Goal: Information Seeking & Learning: Learn about a topic

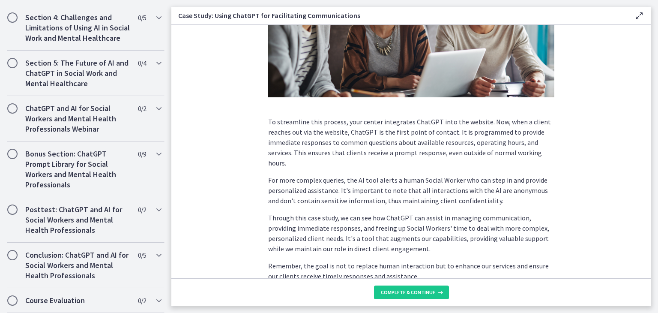
scroll to position [222, 0]
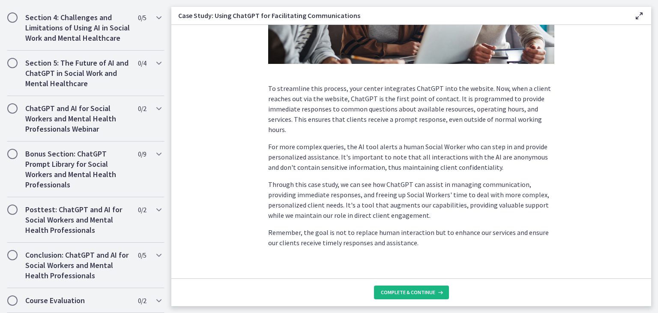
click at [430, 291] on span "Complete & continue" at bounding box center [408, 292] width 54 height 7
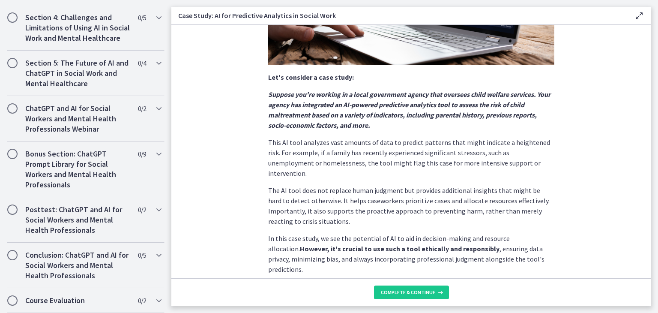
scroll to position [199, 0]
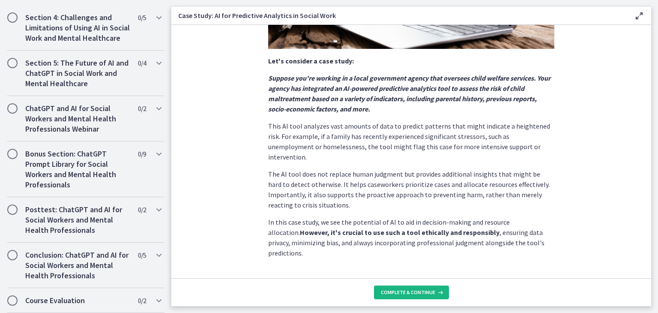
click at [392, 291] on span "Complete & continue" at bounding box center [408, 292] width 54 height 7
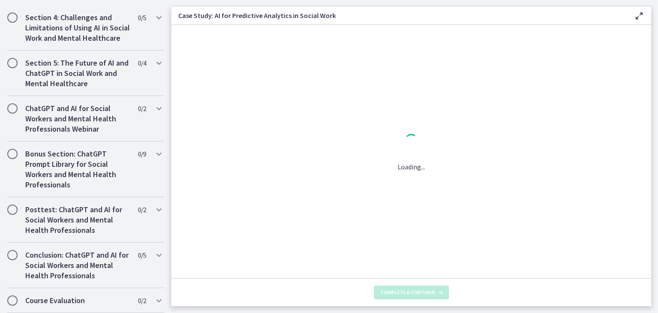
scroll to position [0, 0]
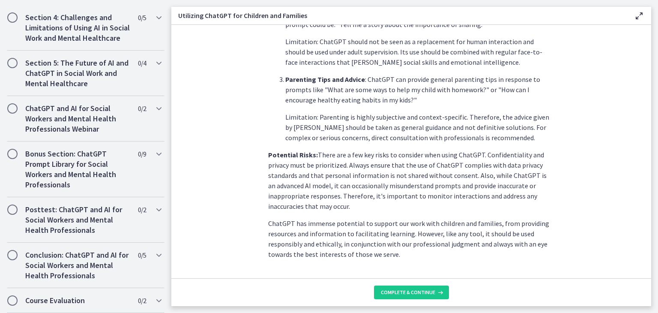
scroll to position [381, 0]
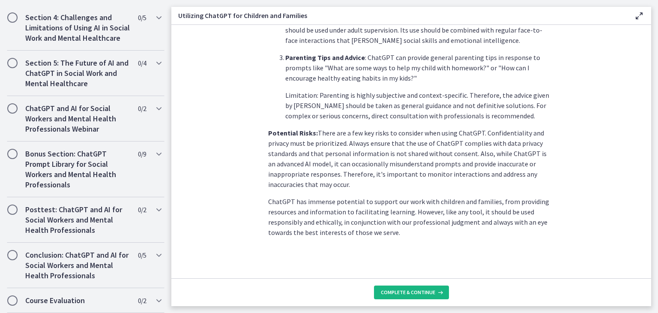
click at [423, 292] on span "Complete & continue" at bounding box center [408, 292] width 54 height 7
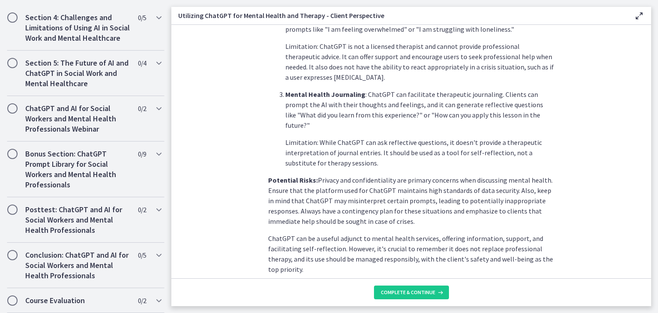
scroll to position [363, 0]
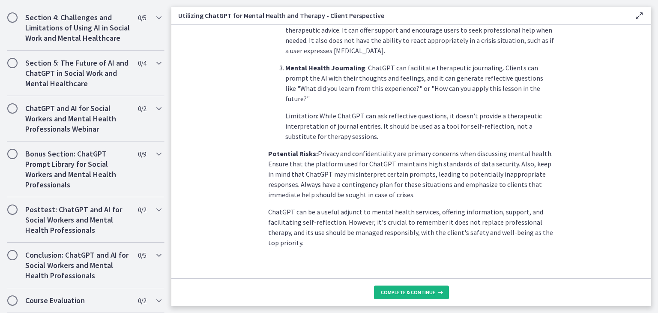
click at [418, 289] on span "Complete & continue" at bounding box center [408, 292] width 54 height 7
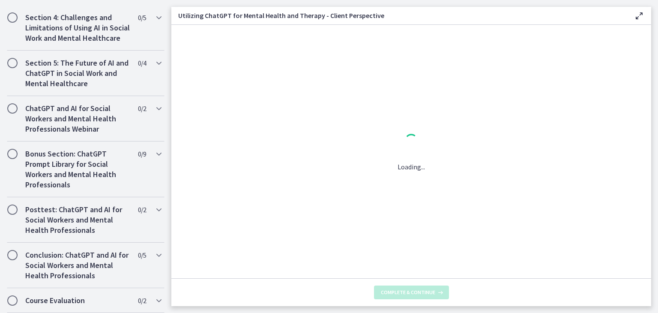
scroll to position [0, 0]
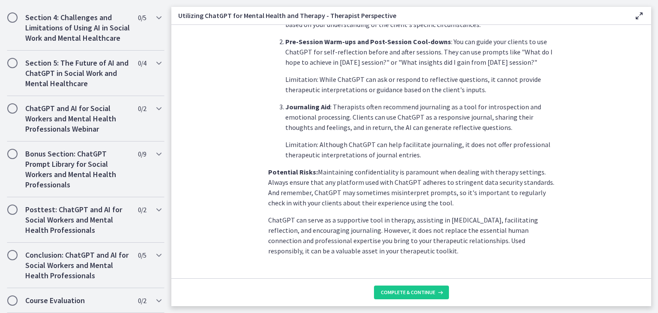
scroll to position [343, 0]
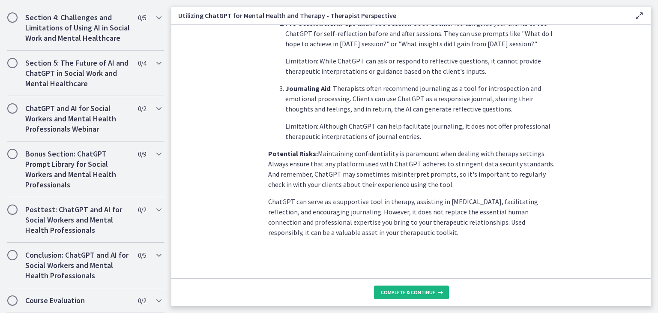
click at [404, 289] on span "Complete & continue" at bounding box center [408, 292] width 54 height 7
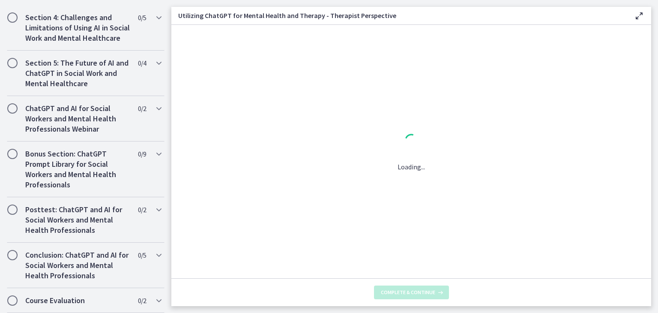
scroll to position [0, 0]
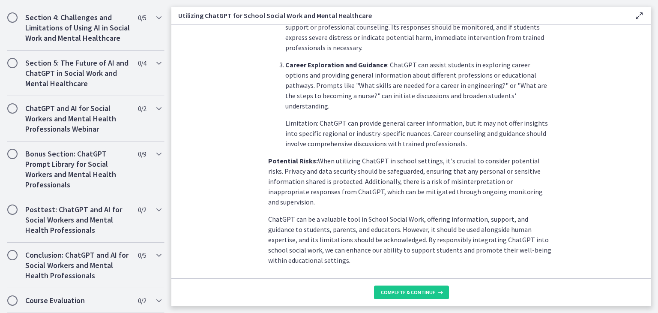
scroll to position [384, 0]
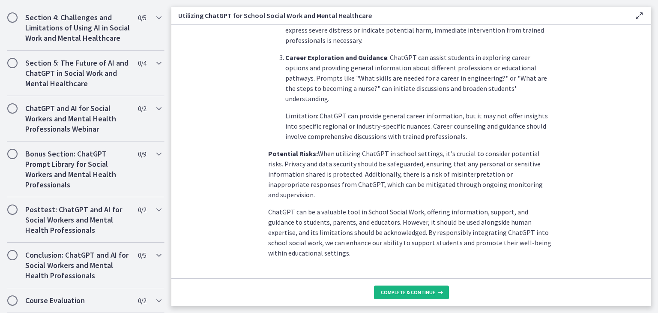
click at [414, 294] on span "Complete & continue" at bounding box center [408, 292] width 54 height 7
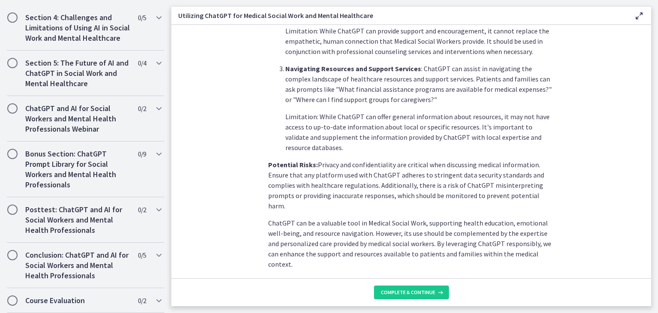
scroll to position [353, 0]
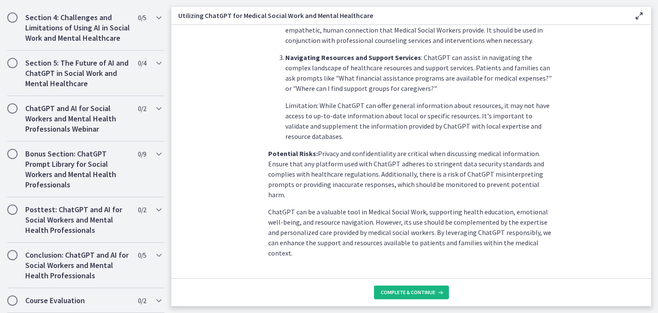
click at [429, 287] on button "Complete & continue" at bounding box center [411, 292] width 75 height 14
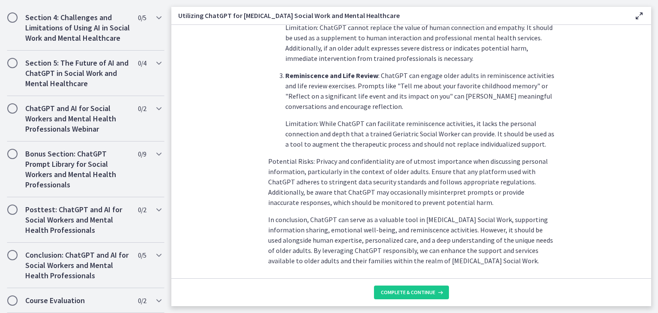
scroll to position [394, 0]
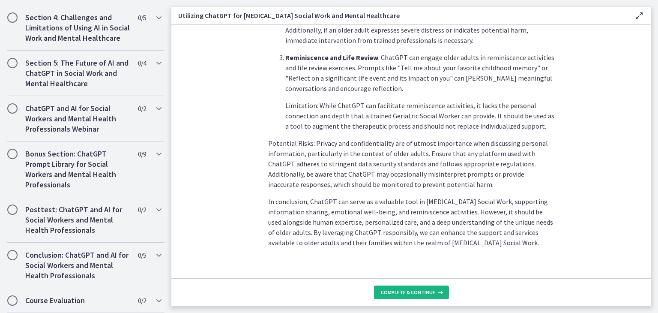
click at [414, 287] on button "Complete & continue" at bounding box center [411, 292] width 75 height 14
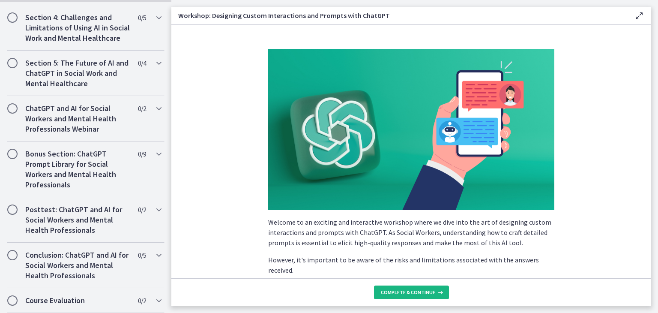
click at [405, 294] on span "Complete & continue" at bounding box center [408, 292] width 54 height 7
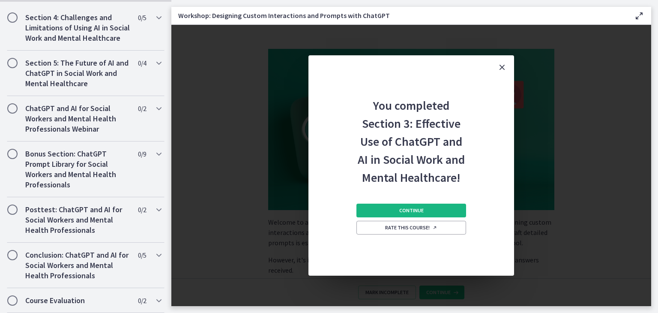
click at [409, 210] on span "Continue" at bounding box center [411, 210] width 24 height 7
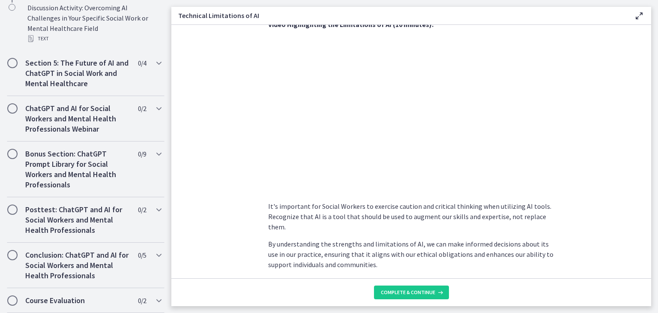
scroll to position [613, 0]
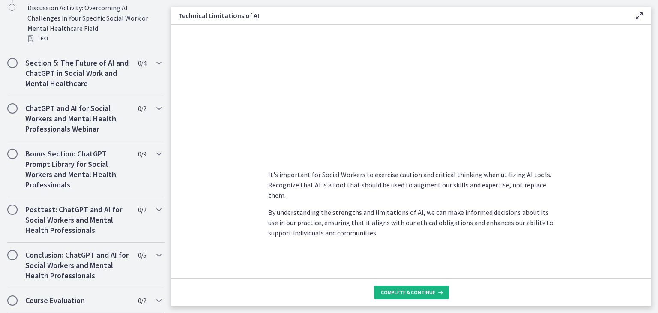
click at [415, 290] on span "Complete & continue" at bounding box center [408, 292] width 54 height 7
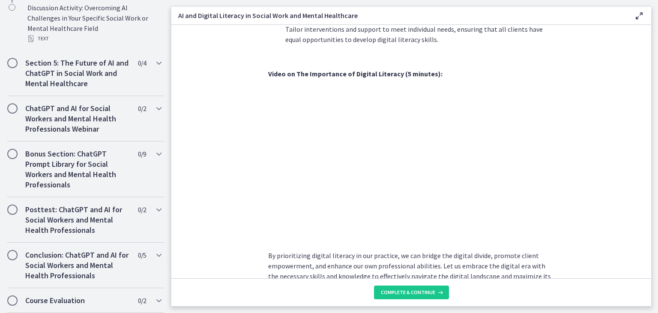
scroll to position [730, 0]
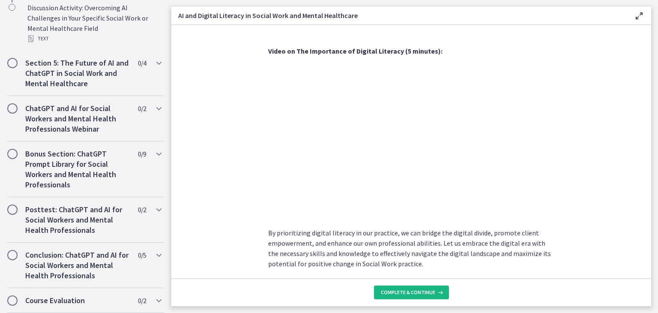
click at [418, 291] on span "Complete & continue" at bounding box center [408, 292] width 54 height 7
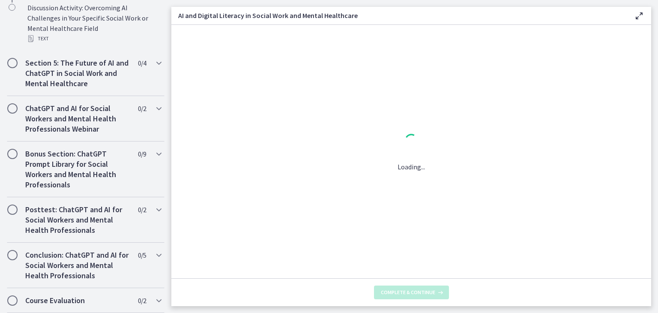
scroll to position [0, 0]
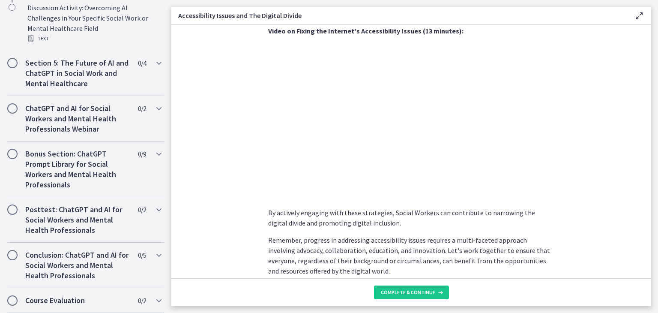
scroll to position [733, 0]
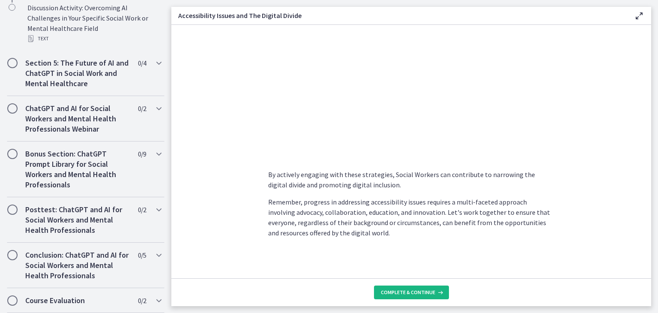
click at [419, 293] on span "Complete & continue" at bounding box center [408, 292] width 54 height 7
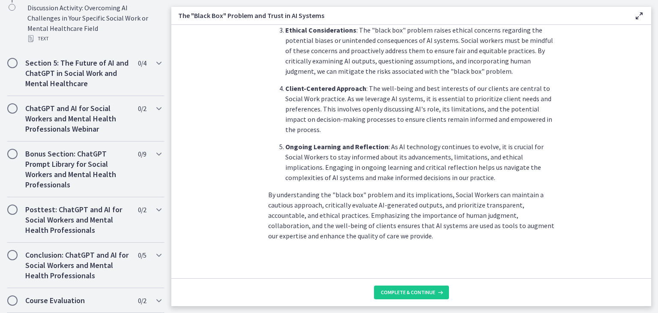
scroll to position [425, 0]
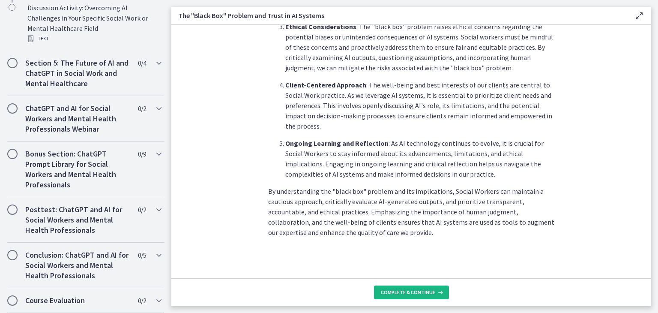
click at [425, 289] on span "Complete & continue" at bounding box center [408, 292] width 54 height 7
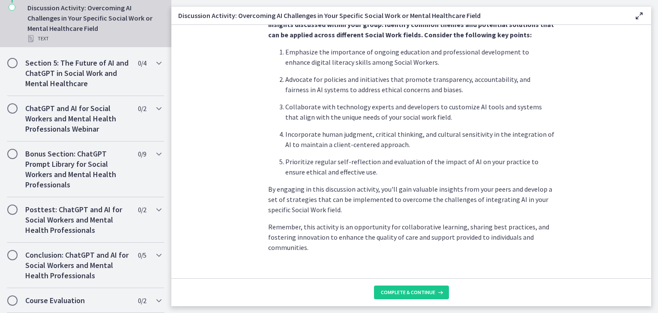
scroll to position [528, 0]
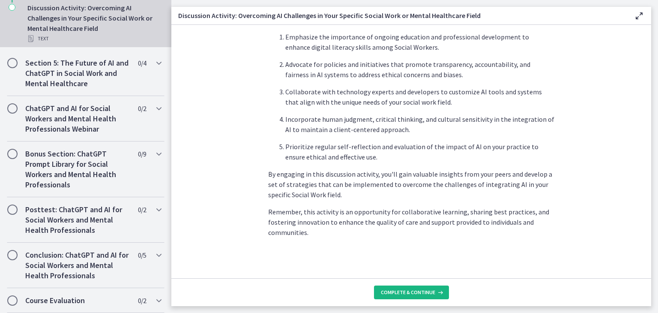
click at [418, 295] on span "Complete & continue" at bounding box center [408, 292] width 54 height 7
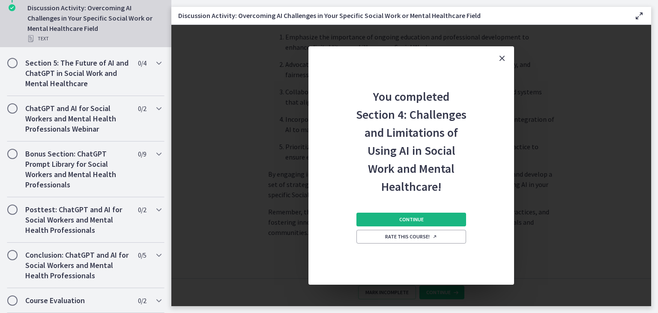
click at [414, 216] on span "Continue" at bounding box center [411, 219] width 24 height 7
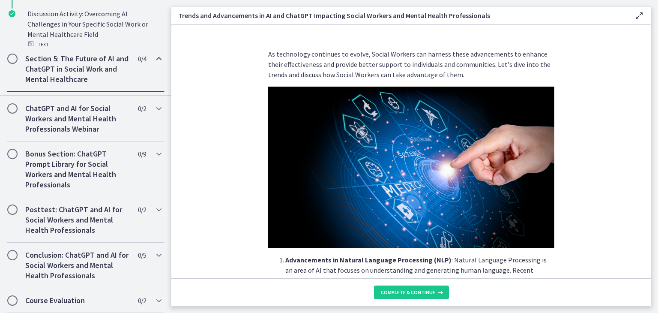
scroll to position [401, 0]
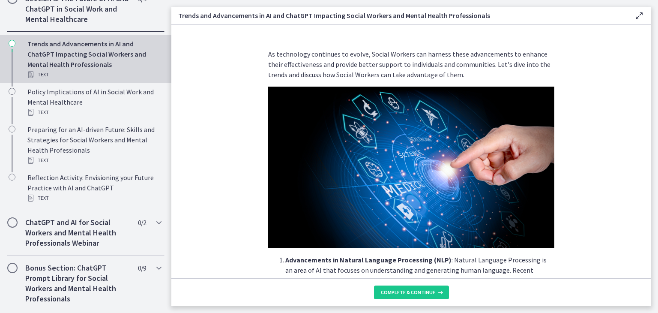
drag, startPoint x: 647, startPoint y: 274, endPoint x: 636, endPoint y: 280, distance: 12.9
drag, startPoint x: 636, startPoint y: 280, endPoint x: 641, endPoint y: 16, distance: 264.5
click at [641, 16] on icon at bounding box center [639, 16] width 10 height 10
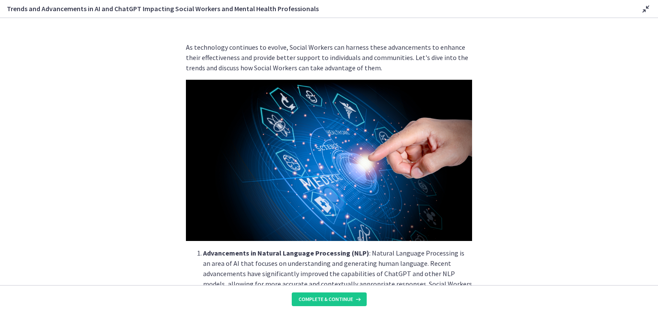
drag, startPoint x: 641, startPoint y: 16, endPoint x: 609, endPoint y: 224, distance: 210.3
drag, startPoint x: 609, startPoint y: 224, endPoint x: 513, endPoint y: 250, distance: 99.9
drag, startPoint x: 513, startPoint y: 250, endPoint x: 476, endPoint y: 213, distance: 51.5
click at [476, 213] on section "As technology continues to evolve, Social Workers can harness these advancement…" at bounding box center [329, 151] width 658 height 267
drag, startPoint x: 653, startPoint y: 282, endPoint x: 502, endPoint y: 270, distance: 151.3
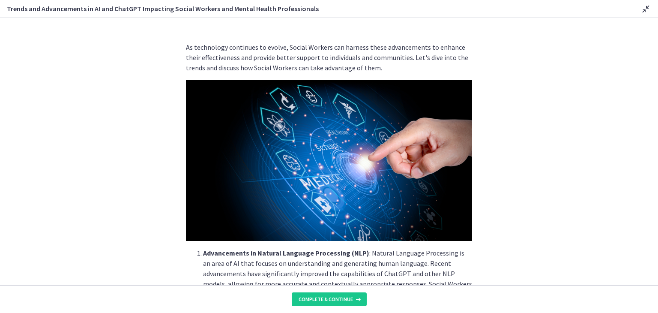
click at [502, 270] on section "As technology continues to evolve, Social Workers can harness these advancement…" at bounding box center [329, 151] width 658 height 267
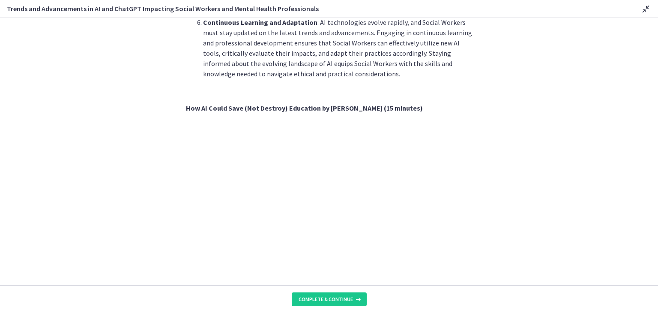
scroll to position [615, 0]
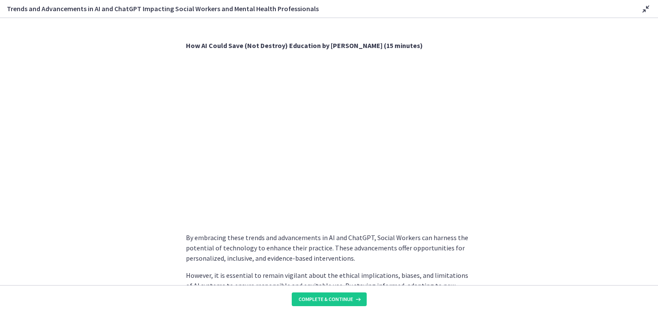
drag, startPoint x: 655, startPoint y: 280, endPoint x: 509, endPoint y: 276, distance: 145.8
click at [509, 276] on section "As technology continues to evolve, Social Workers can harness these advancement…" at bounding box center [329, 151] width 658 height 267
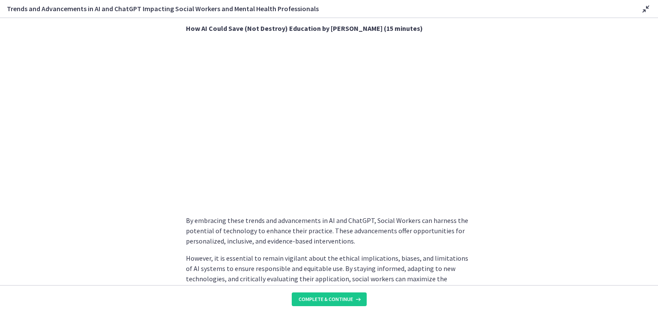
scroll to position [682, 0]
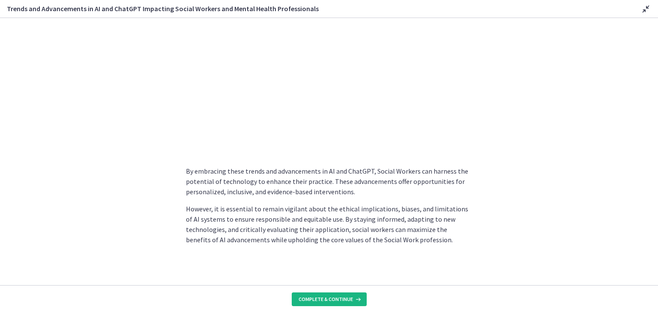
click at [341, 302] on span "Complete & continue" at bounding box center [326, 299] width 54 height 7
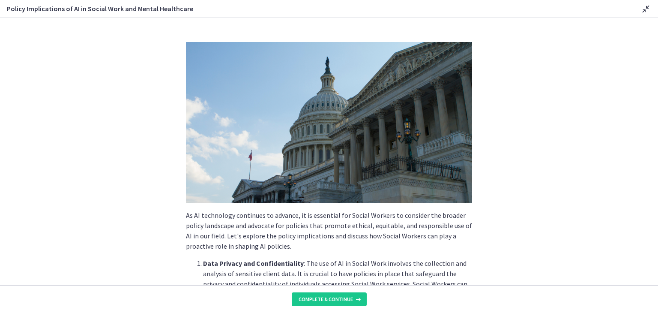
drag, startPoint x: 653, startPoint y: 279, endPoint x: 492, endPoint y: 270, distance: 161.4
click at [492, 270] on section "As AI technology continues to advance, it is essential for Social Workers to co…" at bounding box center [329, 151] width 658 height 267
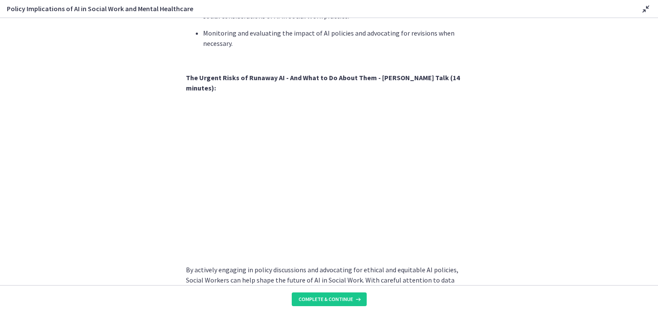
scroll to position [747, 0]
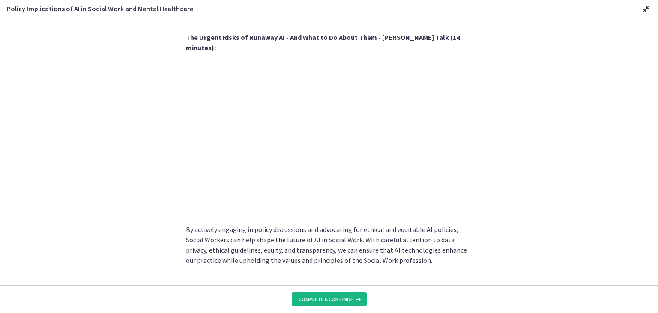
click at [345, 298] on span "Complete & continue" at bounding box center [326, 299] width 54 height 7
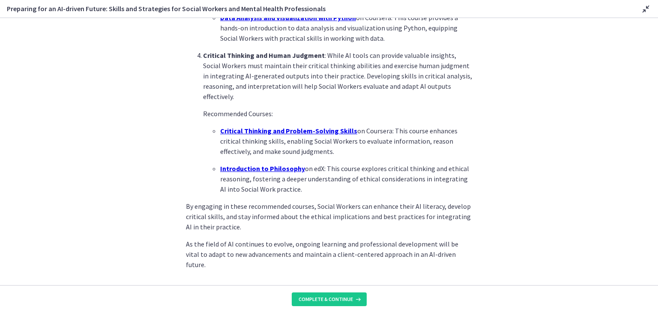
scroll to position [597, 0]
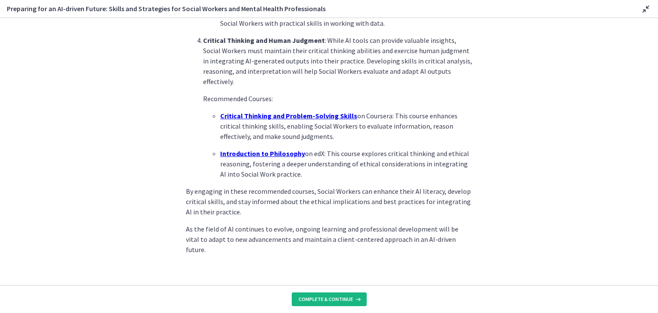
click at [354, 299] on icon at bounding box center [357, 299] width 9 height 7
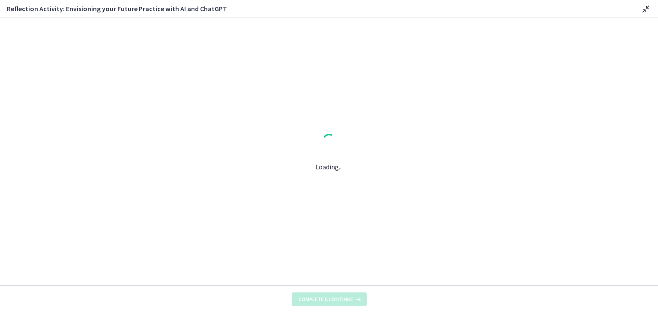
scroll to position [0, 0]
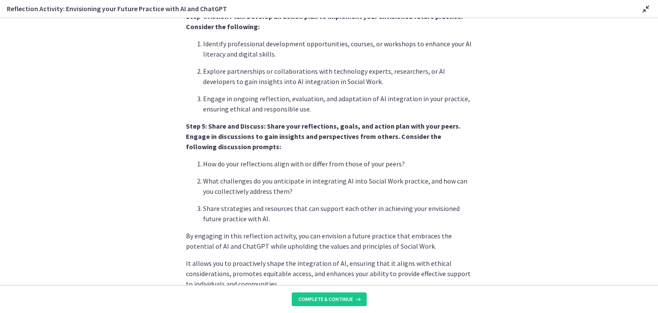
scroll to position [713, 0]
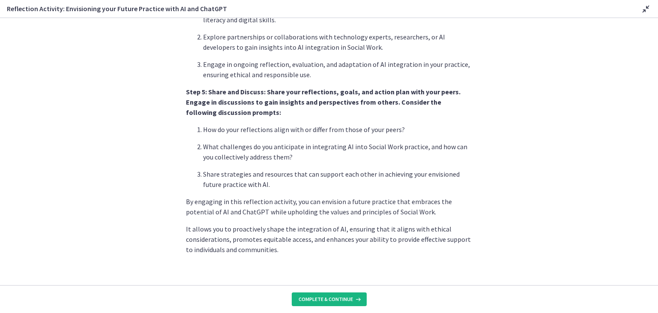
click at [323, 296] on span "Complete & continue" at bounding box center [326, 299] width 54 height 7
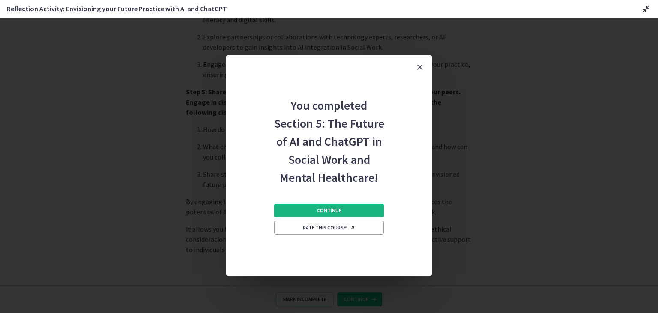
click at [336, 213] on span "Continue" at bounding box center [329, 210] width 24 height 7
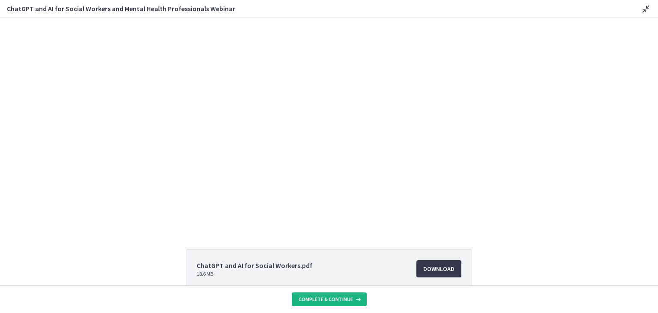
click at [341, 295] on button "Complete & continue" at bounding box center [329, 299] width 75 height 14
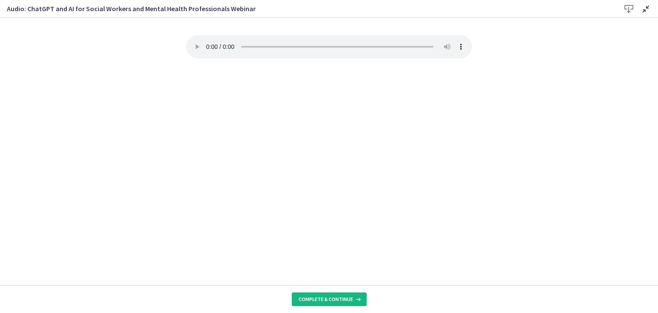
click at [331, 304] on button "Complete & continue" at bounding box center [329, 299] width 75 height 14
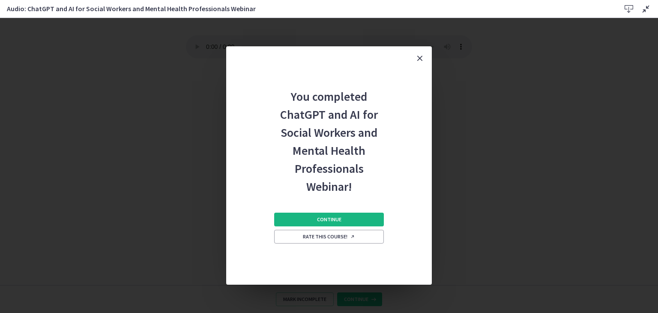
click at [325, 220] on span "Continue" at bounding box center [329, 219] width 24 height 7
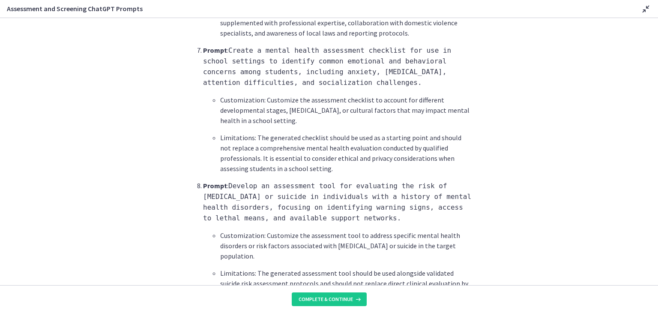
scroll to position [1010, 0]
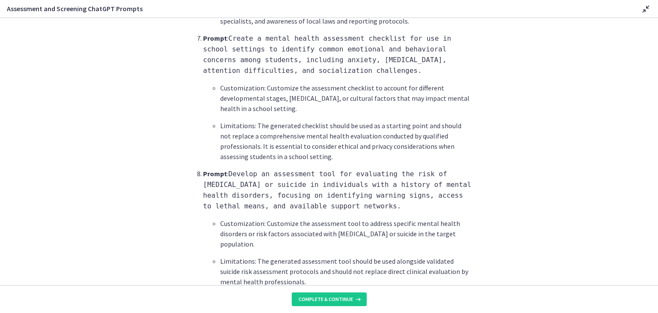
click at [657, 287] on footer "Complete & continue" at bounding box center [329, 299] width 658 height 28
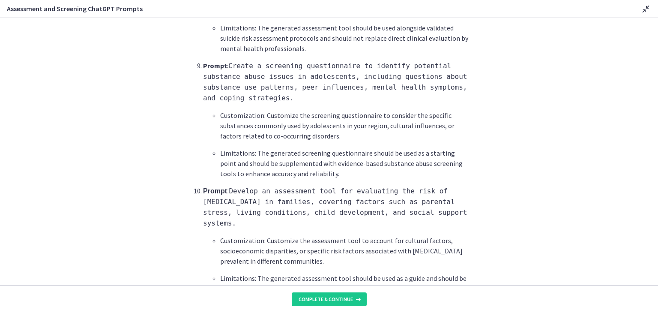
scroll to position [1282, 0]
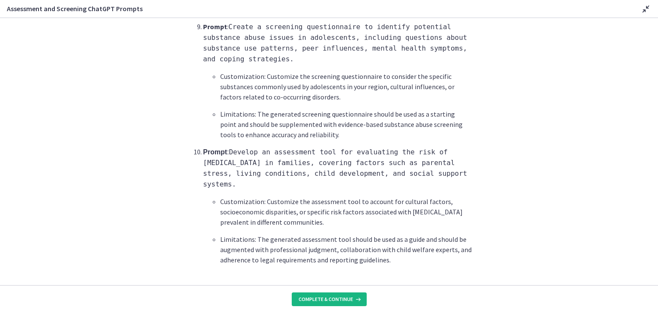
click at [345, 298] on span "Complete & continue" at bounding box center [326, 299] width 54 height 7
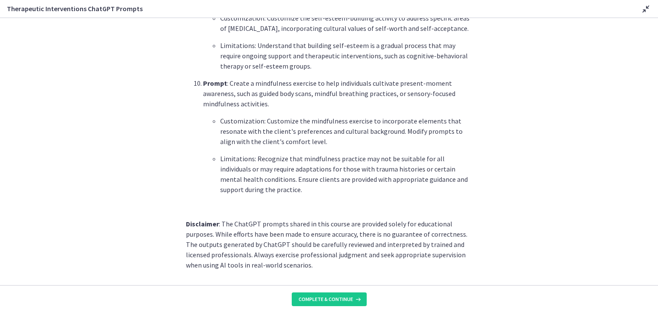
scroll to position [1207, 0]
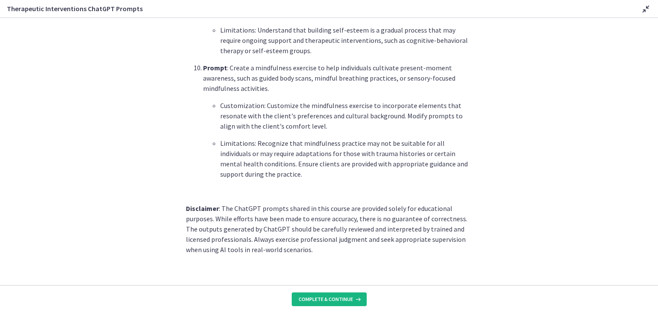
click at [338, 296] on span "Complete & continue" at bounding box center [326, 299] width 54 height 7
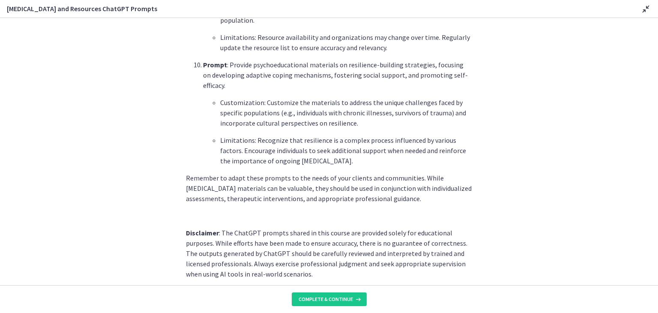
scroll to position [1173, 0]
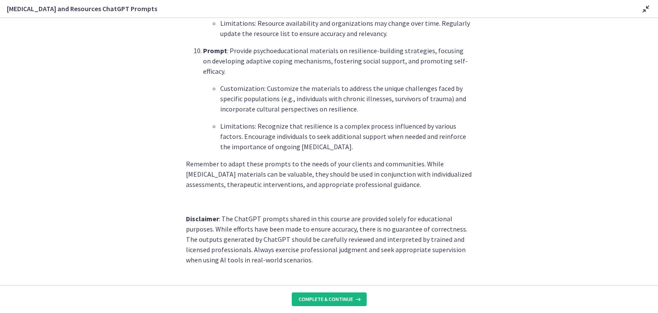
click at [341, 298] on span "Complete & continue" at bounding box center [326, 299] width 54 height 7
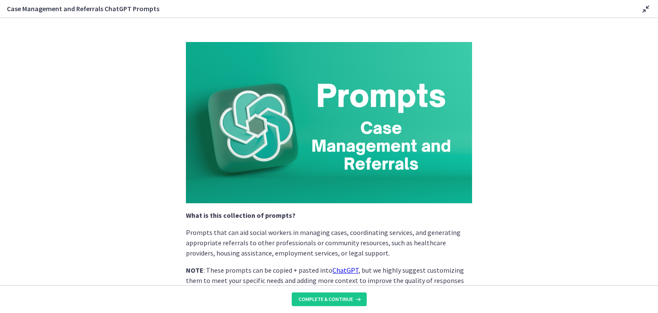
drag, startPoint x: 652, startPoint y: 281, endPoint x: 489, endPoint y: 261, distance: 164.1
click at [489, 261] on section "What is this collection of prompts? Prompts that can aid social workers in mana…" at bounding box center [329, 151] width 658 height 267
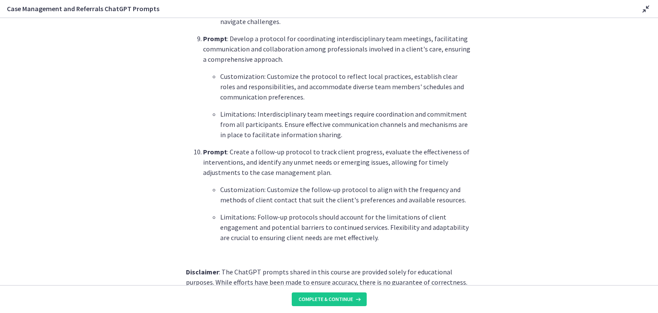
scroll to position [1145, 0]
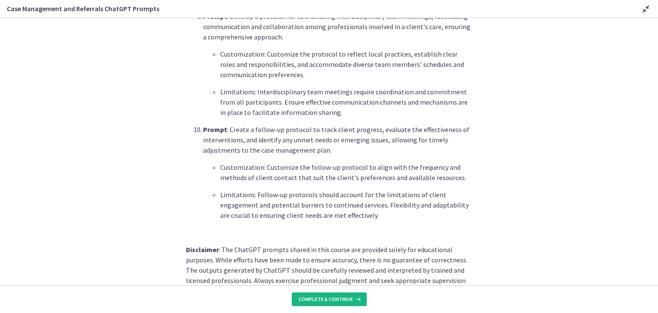
click at [345, 295] on button "Complete & continue" at bounding box center [329, 299] width 75 height 14
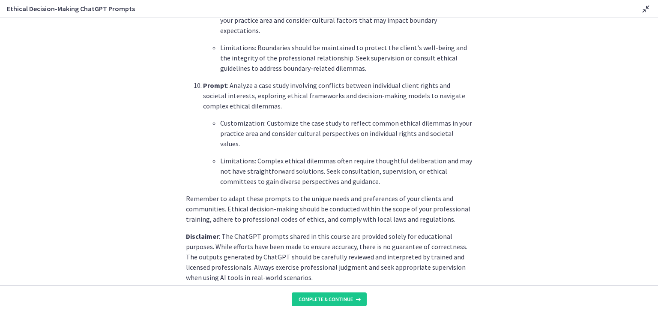
scroll to position [1176, 0]
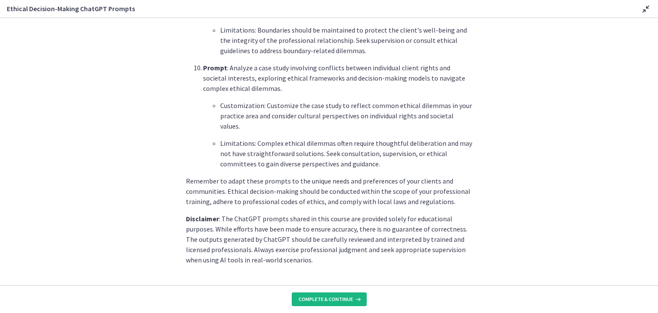
click at [350, 297] on span "Complete & continue" at bounding box center [326, 299] width 54 height 7
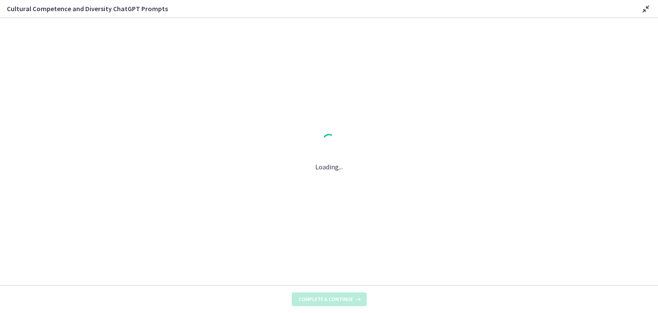
scroll to position [0, 0]
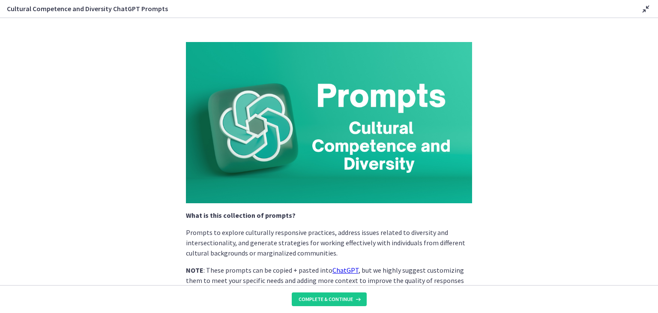
click at [654, 285] on footer "Complete & continue" at bounding box center [329, 299] width 658 height 28
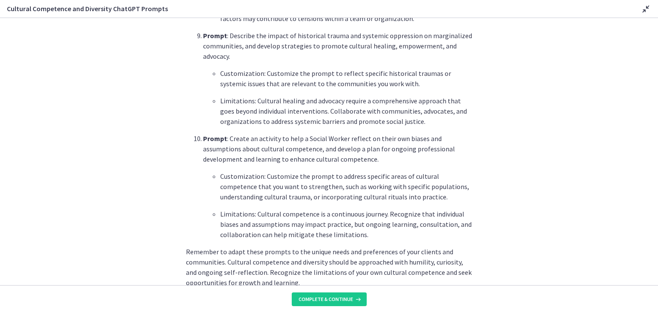
scroll to position [1203, 0]
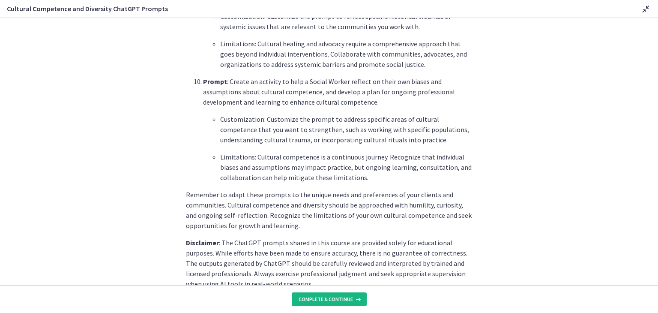
click at [342, 301] on span "Complete & continue" at bounding box center [326, 299] width 54 height 7
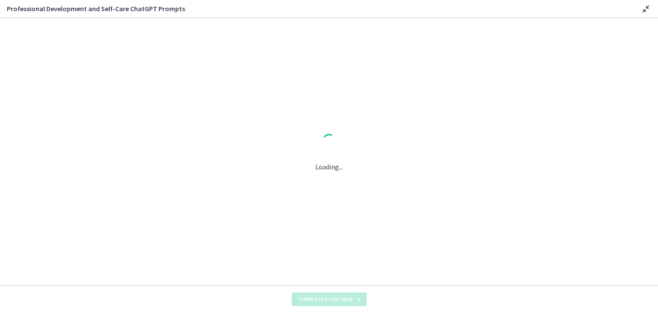
scroll to position [0, 0]
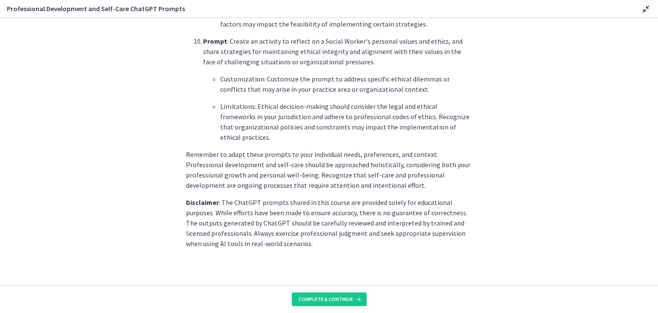
scroll to position [1248, 0]
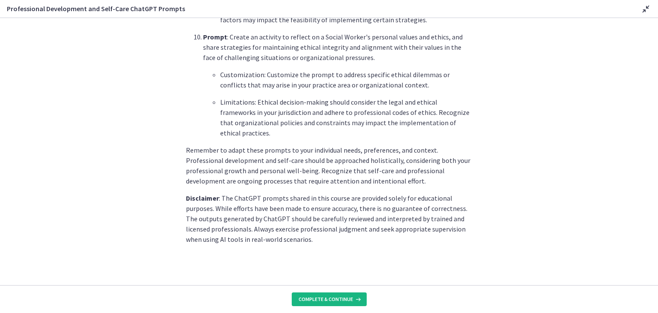
click at [343, 296] on span "Complete & continue" at bounding box center [326, 299] width 54 height 7
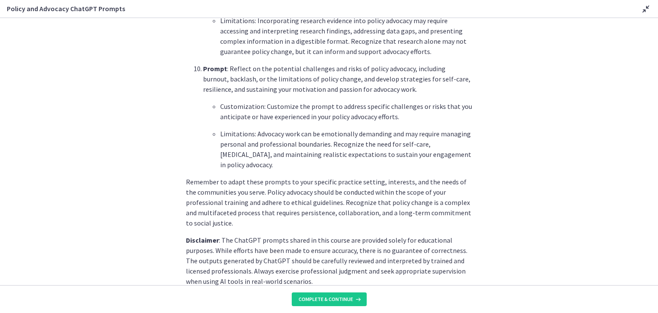
scroll to position [1248, 0]
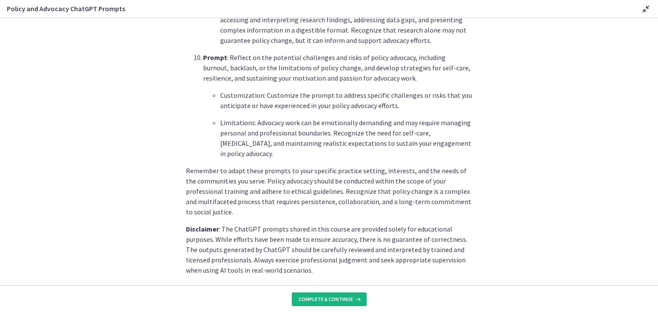
click at [315, 302] on span "Complete & continue" at bounding box center [326, 299] width 54 height 7
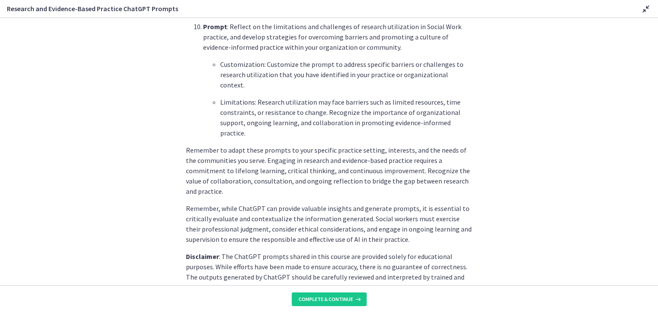
scroll to position [1306, 0]
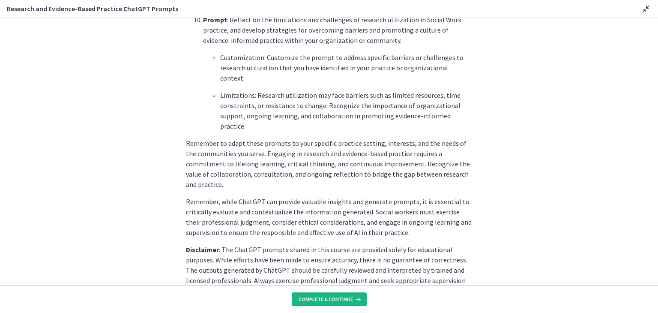
click at [333, 299] on span "Complete & continue" at bounding box center [326, 299] width 54 height 7
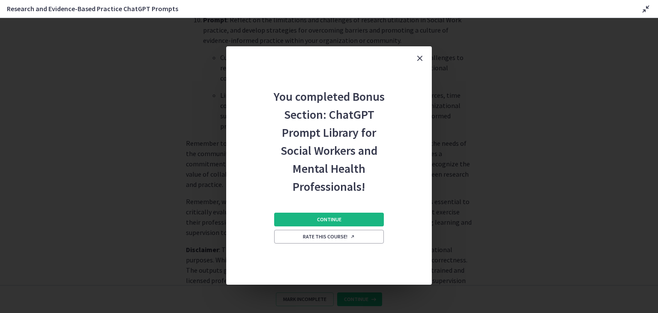
click at [346, 222] on button "Continue" at bounding box center [329, 220] width 110 height 14
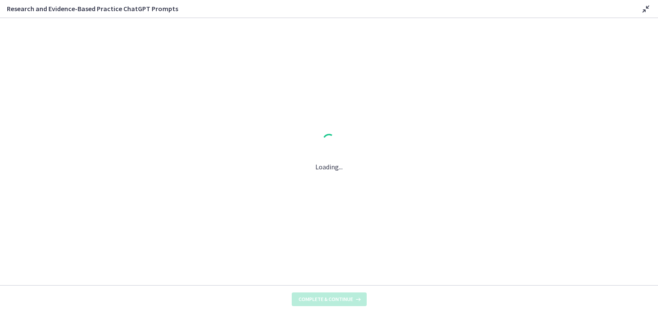
scroll to position [0, 0]
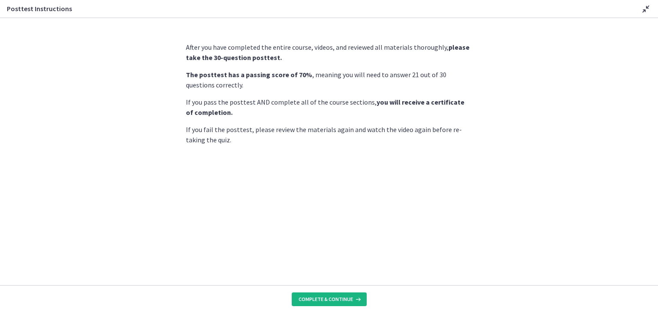
click at [319, 300] on span "Complete & continue" at bounding box center [326, 299] width 54 height 7
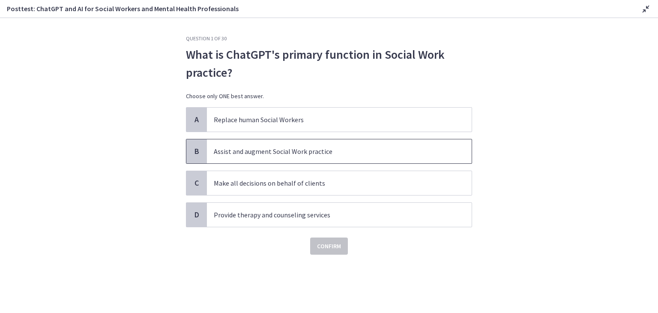
click at [194, 150] on span "B" at bounding box center [197, 151] width 10 height 10
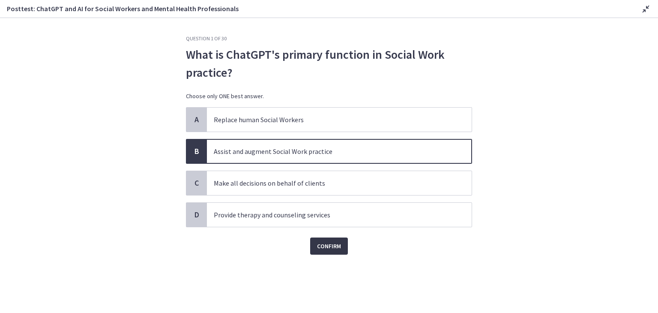
click at [330, 242] on span "Confirm" at bounding box center [329, 246] width 24 height 10
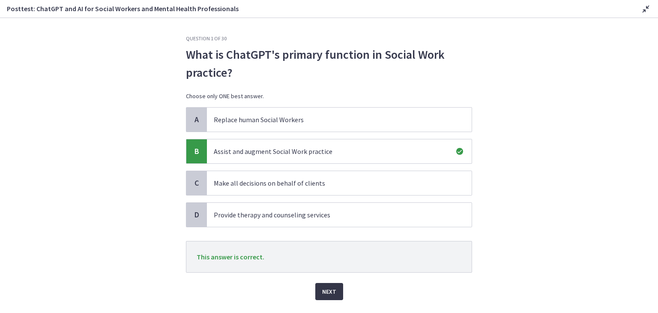
click at [324, 289] on span "Next" at bounding box center [329, 291] width 14 height 10
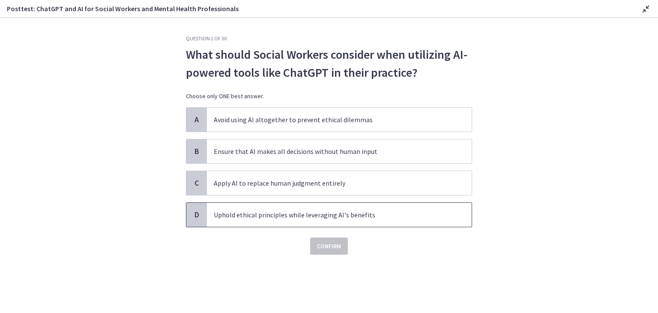
click at [198, 210] on span "D" at bounding box center [197, 215] width 10 height 10
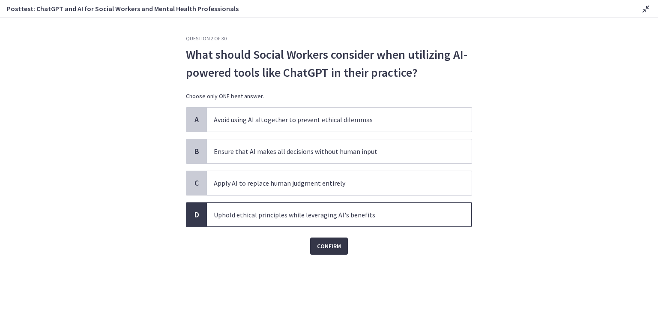
click at [336, 248] on span "Confirm" at bounding box center [329, 246] width 24 height 10
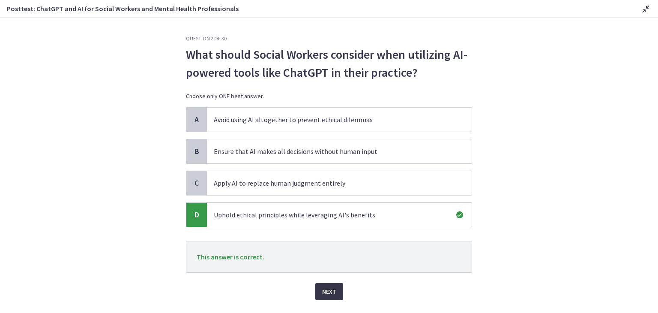
click at [330, 287] on span "Next" at bounding box center [329, 291] width 14 height 10
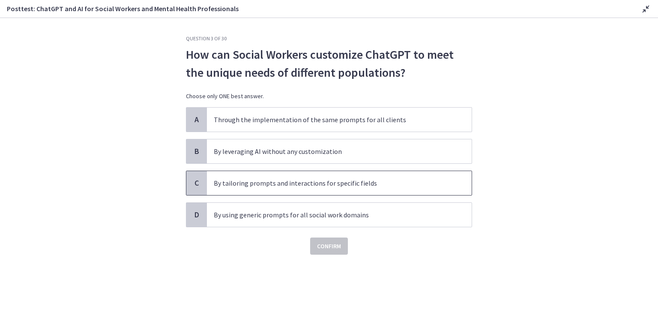
click at [205, 180] on div "C" at bounding box center [196, 183] width 21 height 24
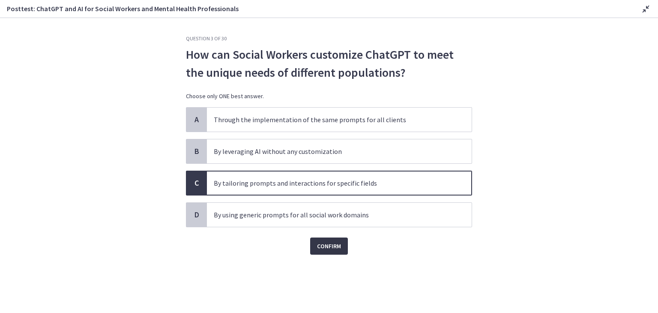
click at [336, 247] on span "Confirm" at bounding box center [329, 246] width 24 height 10
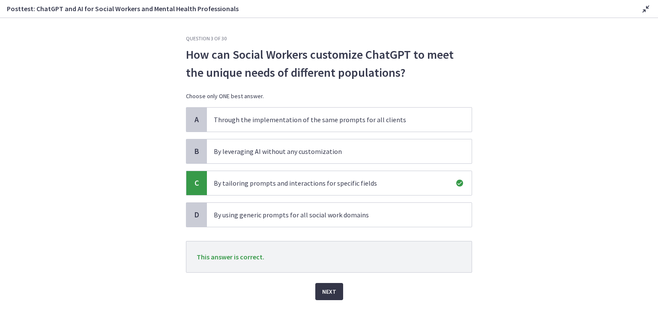
click at [326, 289] on span "Next" at bounding box center [329, 291] width 14 height 10
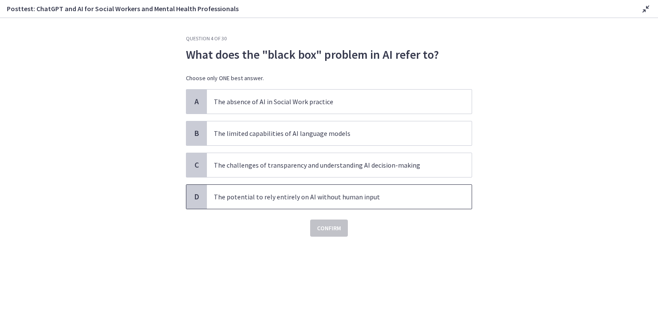
click at [194, 201] on div "D" at bounding box center [196, 197] width 21 height 24
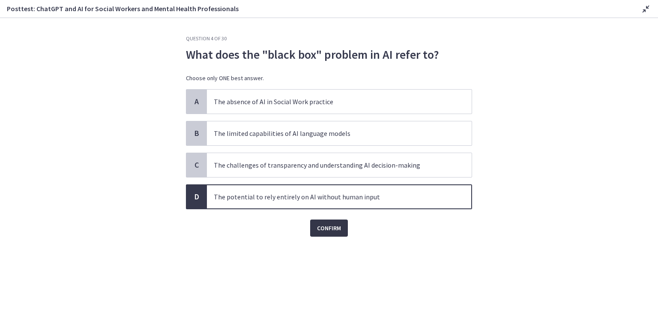
click at [344, 229] on button "Confirm" at bounding box center [329, 227] width 38 height 17
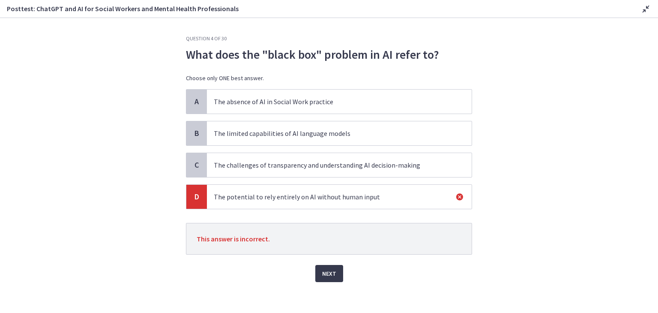
click at [195, 135] on span "B" at bounding box center [197, 133] width 10 height 10
click at [197, 173] on div "C" at bounding box center [196, 165] width 21 height 24
click at [196, 163] on span "C" at bounding box center [197, 165] width 10 height 10
click at [197, 128] on span "B" at bounding box center [197, 133] width 10 height 10
click at [324, 273] on span "Next" at bounding box center [329, 273] width 14 height 10
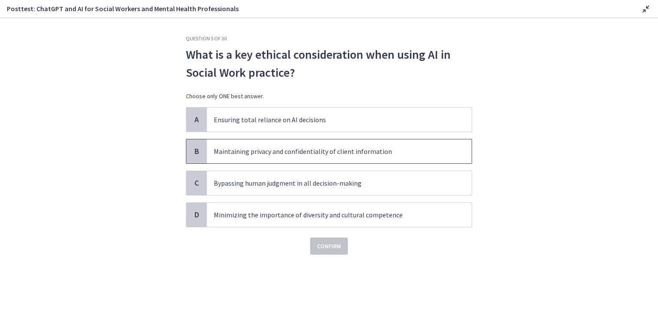
click at [192, 151] on span "B" at bounding box center [197, 151] width 10 height 10
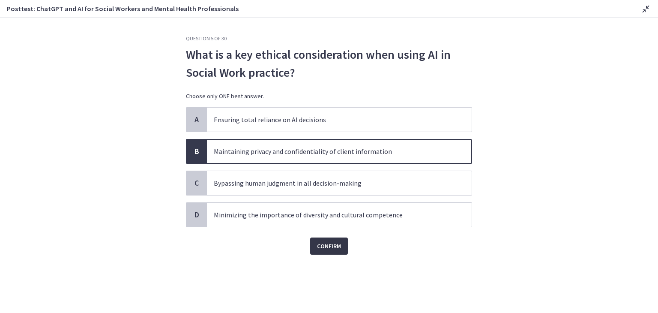
click at [321, 247] on span "Confirm" at bounding box center [329, 246] width 24 height 10
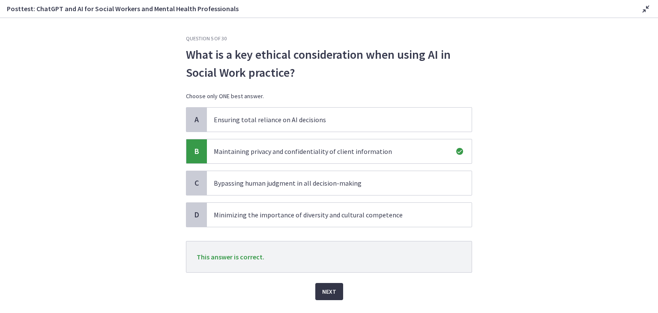
click at [327, 294] on span "Next" at bounding box center [329, 291] width 14 height 10
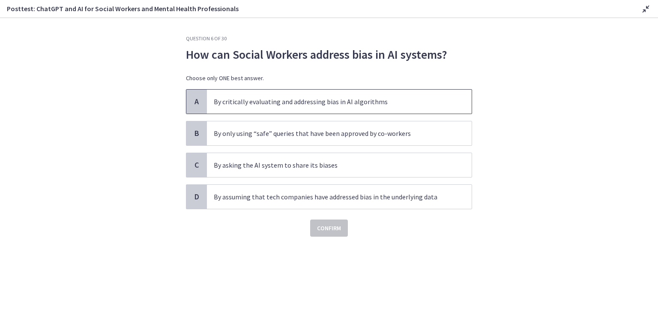
click at [198, 105] on span "A" at bounding box center [197, 101] width 10 height 10
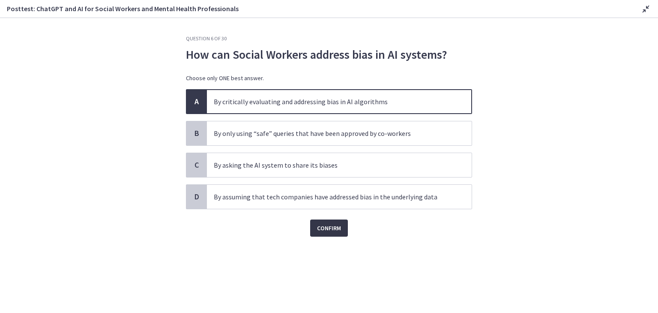
click at [322, 227] on span "Confirm" at bounding box center [329, 228] width 24 height 10
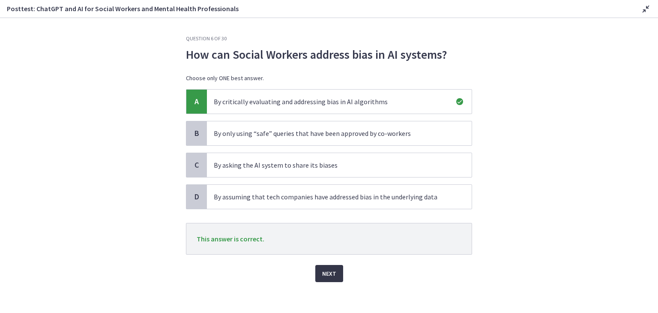
click at [326, 279] on button "Next" at bounding box center [329, 273] width 28 height 17
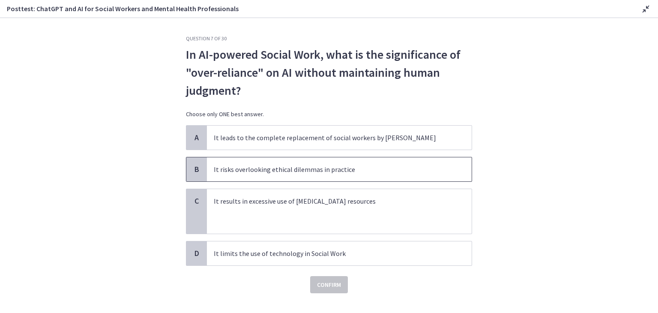
click at [198, 169] on div "B" at bounding box center [196, 169] width 21 height 24
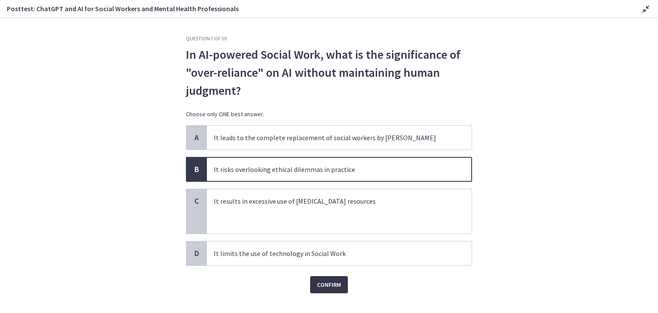
click at [323, 279] on span "Confirm" at bounding box center [329, 284] width 24 height 10
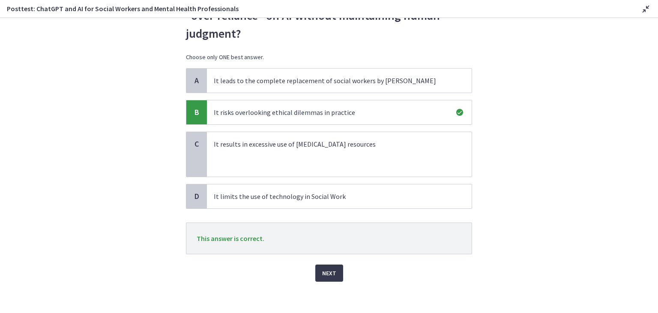
scroll to position [59, 0]
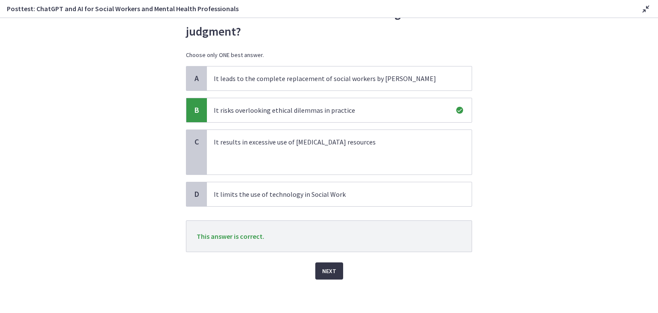
click at [330, 267] on span "Next" at bounding box center [329, 271] width 14 height 10
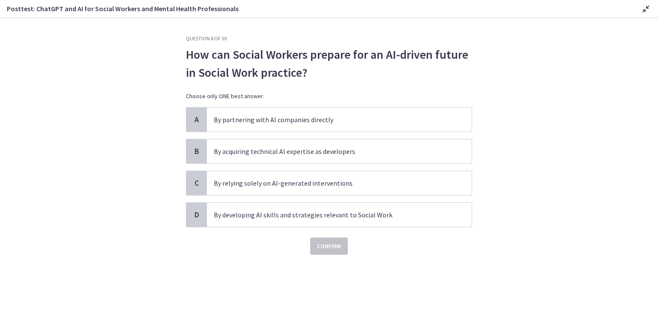
scroll to position [0, 0]
click at [192, 213] on span "D" at bounding box center [197, 215] width 10 height 10
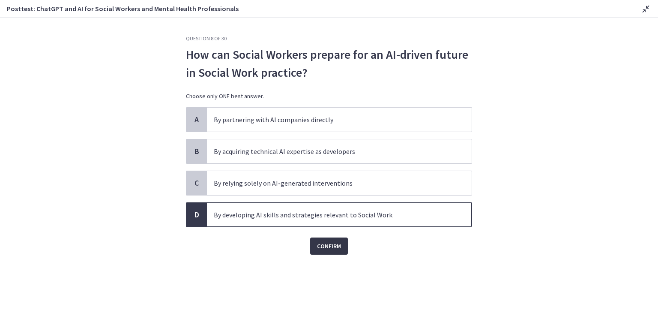
click at [327, 244] on span "Confirm" at bounding box center [329, 246] width 24 height 10
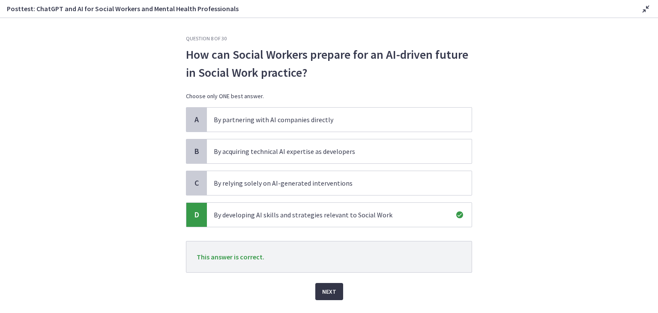
click at [333, 291] on button "Next" at bounding box center [329, 291] width 28 height 17
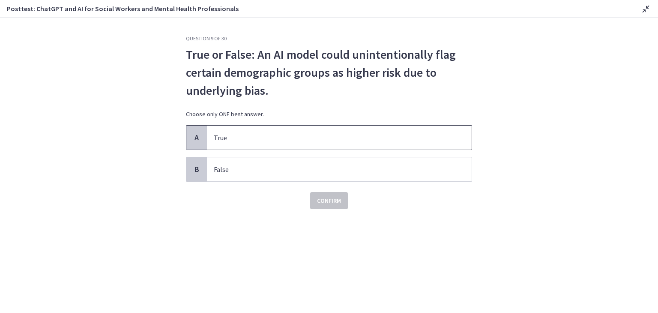
click at [214, 138] on p "True" at bounding box center [331, 137] width 234 height 10
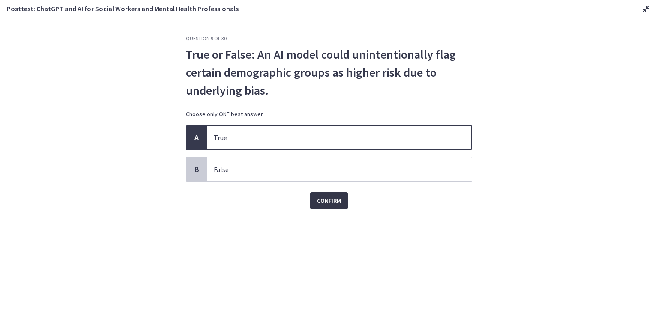
click at [332, 195] on span "Confirm" at bounding box center [329, 200] width 24 height 10
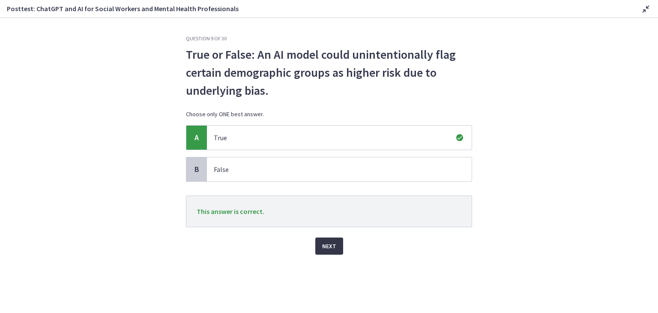
click at [334, 251] on button "Next" at bounding box center [329, 245] width 28 height 17
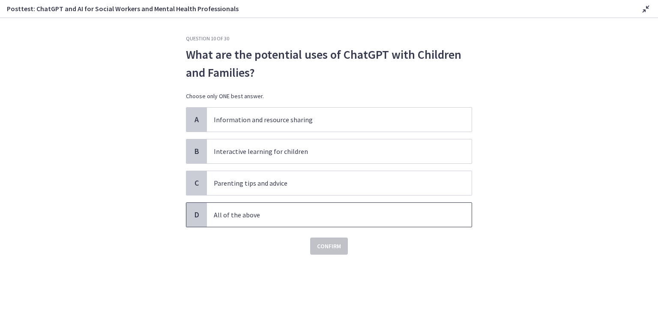
click at [206, 216] on div "D" at bounding box center [196, 215] width 21 height 24
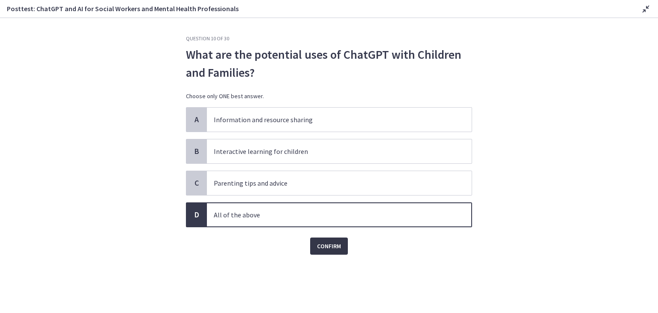
click at [332, 247] on span "Confirm" at bounding box center [329, 246] width 24 height 10
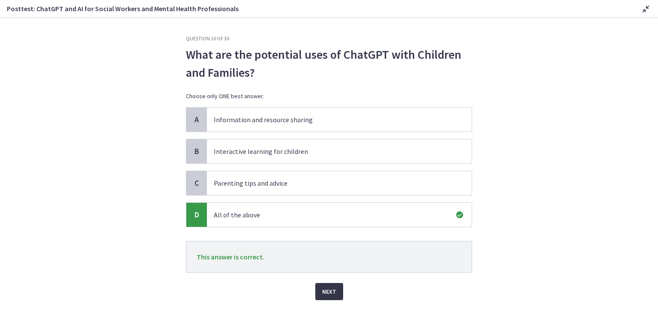
click at [330, 291] on span "Next" at bounding box center [329, 291] width 14 height 10
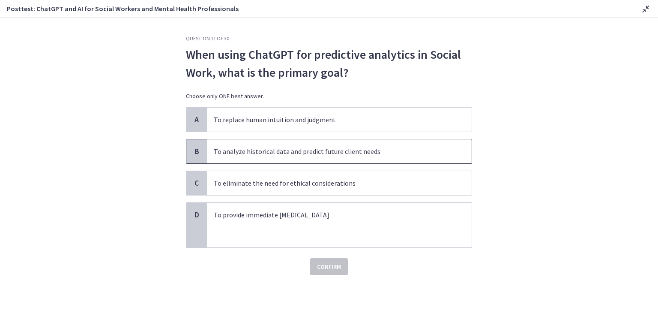
click at [197, 145] on div "B" at bounding box center [196, 151] width 21 height 24
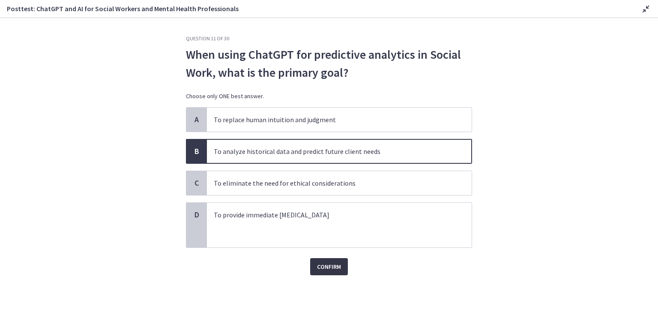
click at [331, 263] on span "Confirm" at bounding box center [329, 266] width 24 height 10
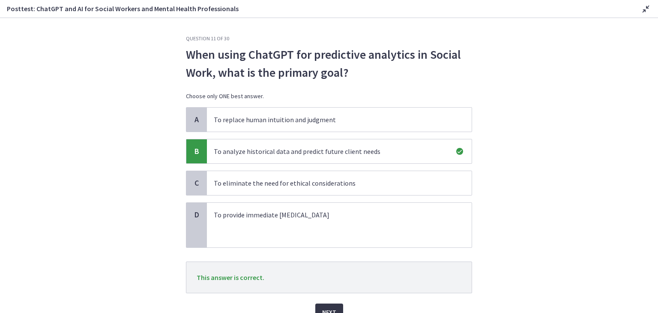
click at [335, 304] on button "Next" at bounding box center [329, 311] width 28 height 17
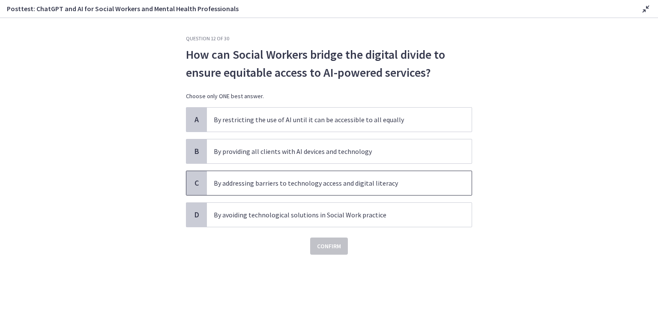
click at [203, 186] on div "C" at bounding box center [196, 183] width 21 height 24
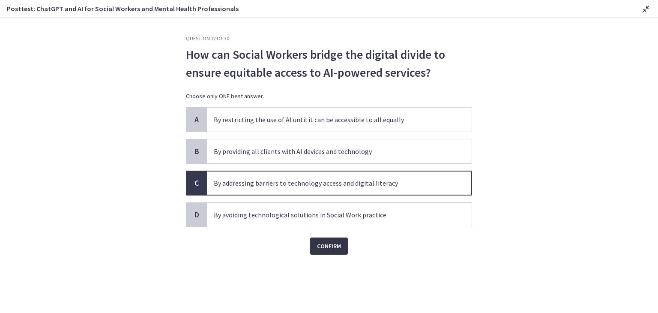
click at [322, 251] on button "Confirm" at bounding box center [329, 245] width 38 height 17
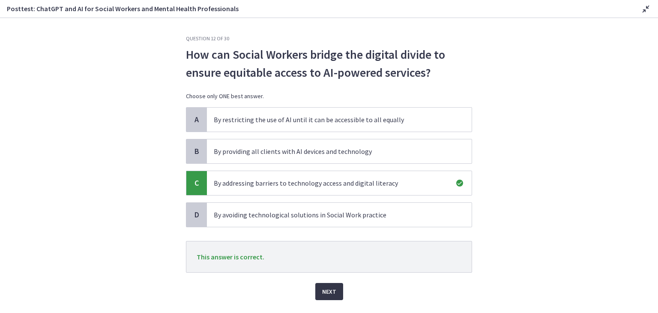
click at [328, 291] on span "Next" at bounding box center [329, 291] width 14 height 10
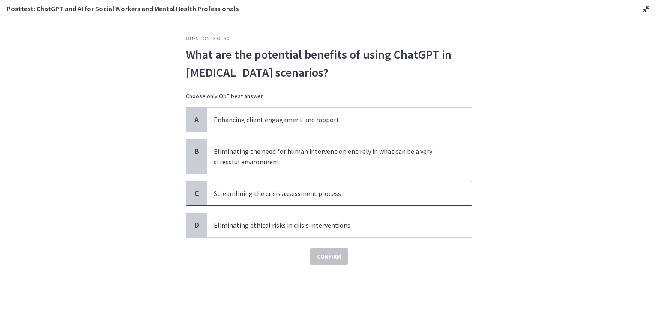
click at [195, 192] on span "C" at bounding box center [197, 193] width 10 height 10
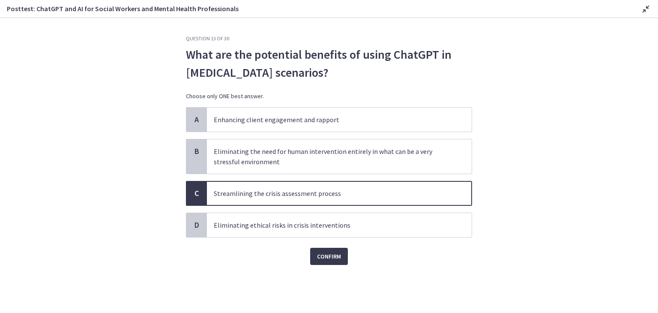
click at [323, 265] on div "Question 13 of 30 What are the potential benefits of using ChatGPT in crisis in…" at bounding box center [329, 174] width 300 height 278
click at [327, 254] on span "Confirm" at bounding box center [329, 256] width 24 height 10
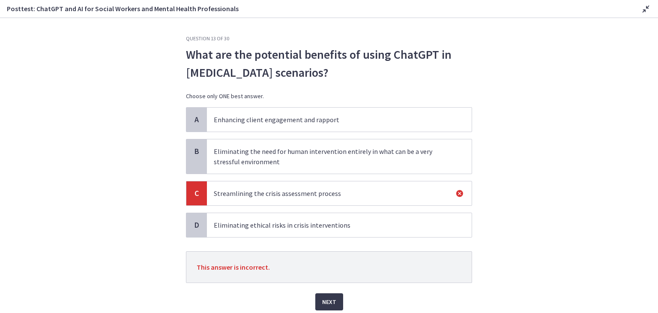
click at [278, 125] on span "Enhancing client engagement and rapport" at bounding box center [339, 120] width 265 height 24
click at [329, 300] on span "Next" at bounding box center [329, 302] width 14 height 10
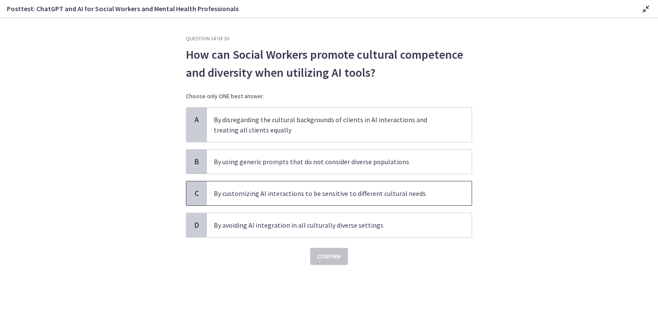
click at [203, 189] on div "C" at bounding box center [196, 193] width 21 height 24
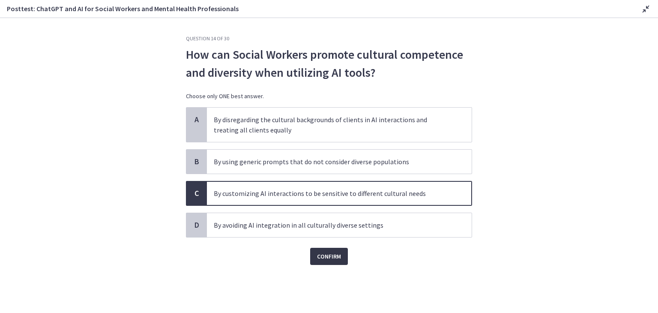
click at [332, 253] on span "Confirm" at bounding box center [329, 256] width 24 height 10
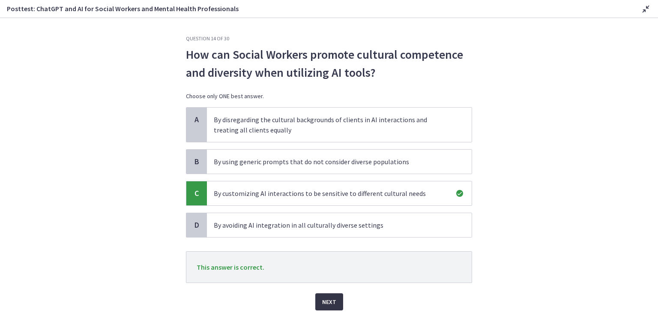
click at [330, 300] on span "Next" at bounding box center [329, 302] width 14 height 10
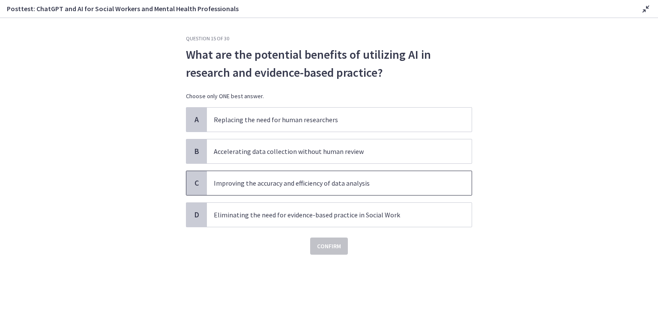
click at [207, 186] on span "Improving the accuracy and efficiency of data analysis" at bounding box center [339, 183] width 265 height 24
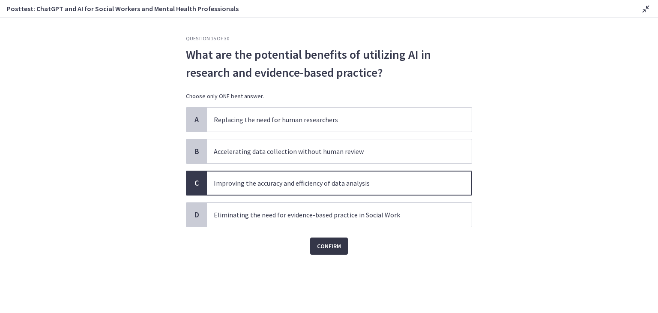
click at [334, 251] on button "Confirm" at bounding box center [329, 245] width 38 height 17
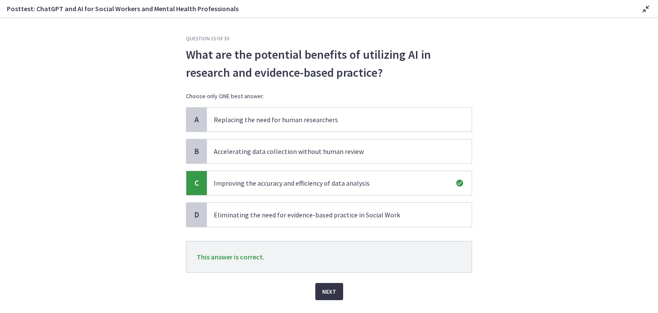
click at [331, 288] on span "Next" at bounding box center [329, 291] width 14 height 10
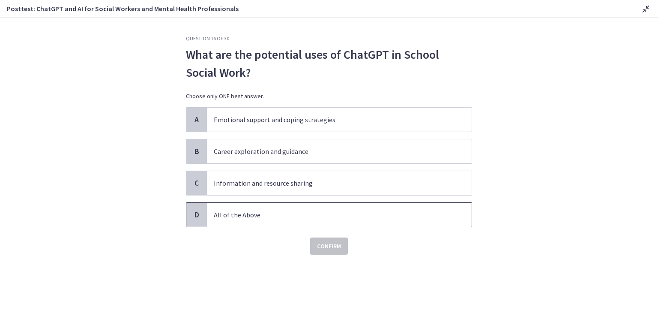
click at [200, 216] on span "D" at bounding box center [197, 215] width 10 height 10
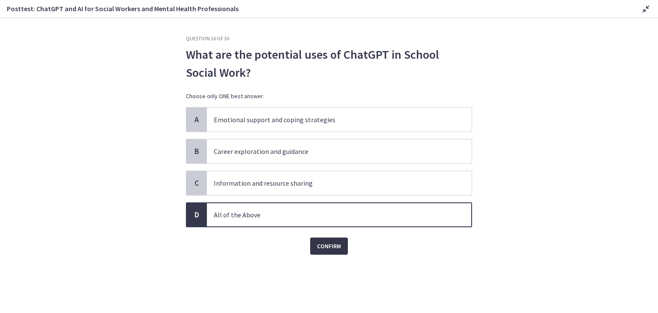
click at [323, 247] on span "Confirm" at bounding box center [329, 246] width 24 height 10
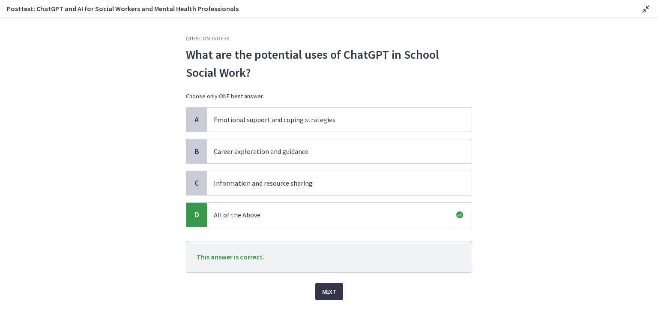
click at [330, 286] on span "Next" at bounding box center [329, 291] width 14 height 10
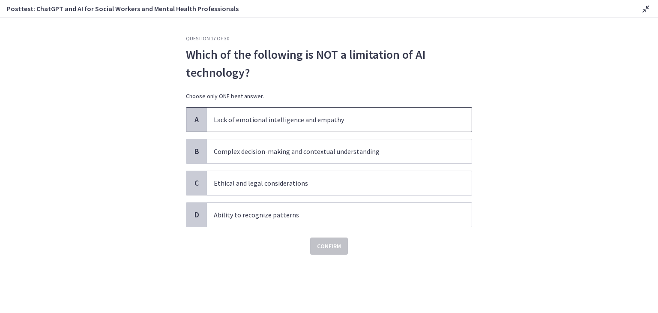
click at [198, 126] on div "A" at bounding box center [196, 120] width 21 height 24
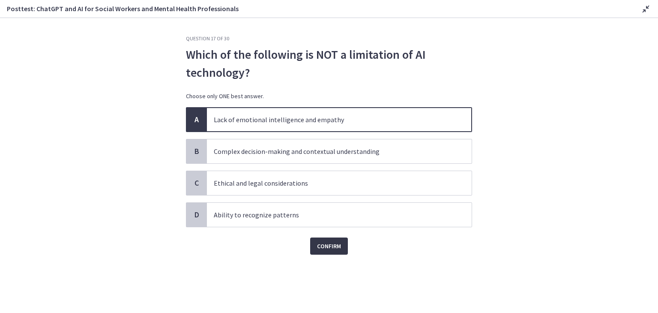
click at [329, 252] on button "Confirm" at bounding box center [329, 245] width 38 height 17
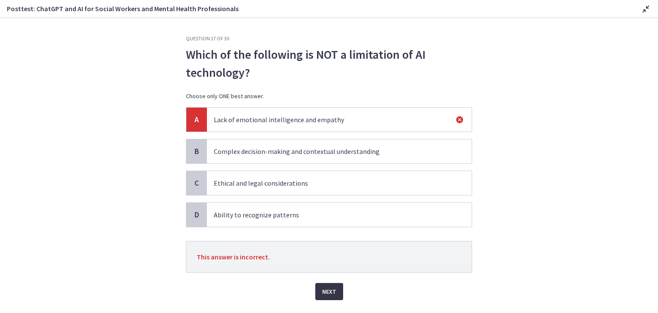
click at [329, 291] on span "Next" at bounding box center [329, 291] width 14 height 10
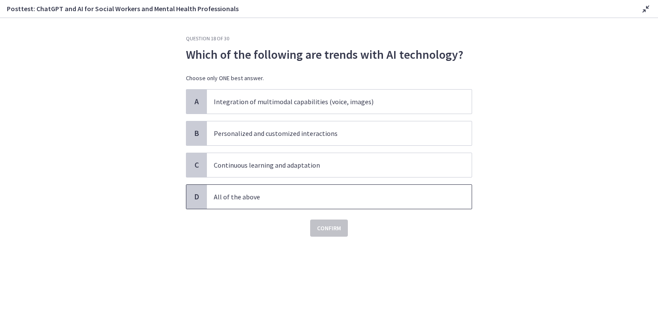
click at [198, 203] on div "D" at bounding box center [196, 197] width 21 height 24
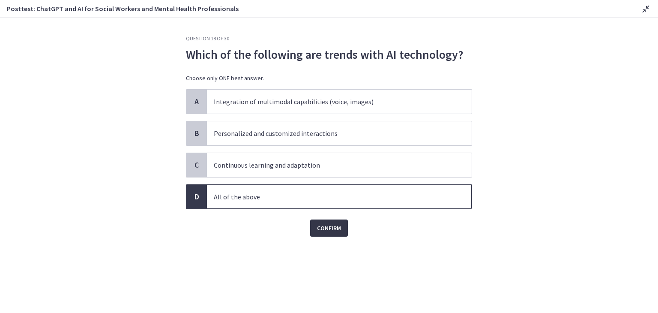
click at [319, 227] on span "Confirm" at bounding box center [329, 228] width 24 height 10
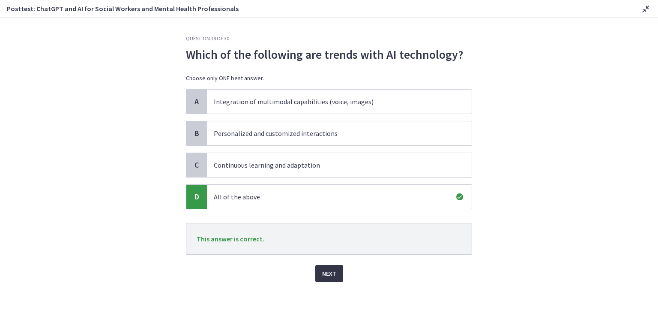
click at [328, 271] on span "Next" at bounding box center [329, 273] width 14 height 10
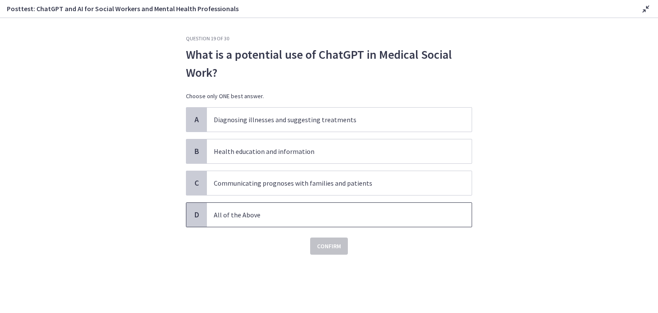
click at [195, 214] on span "D" at bounding box center [197, 215] width 10 height 10
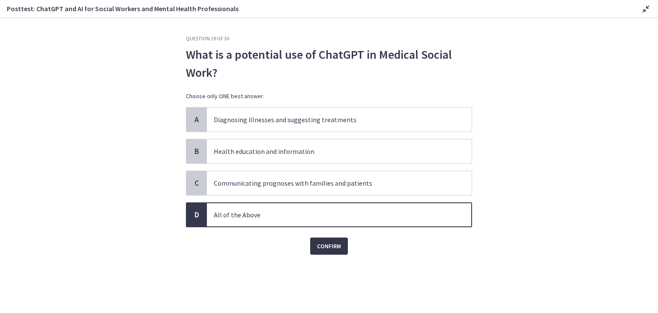
click at [331, 247] on span "Confirm" at bounding box center [329, 246] width 24 height 10
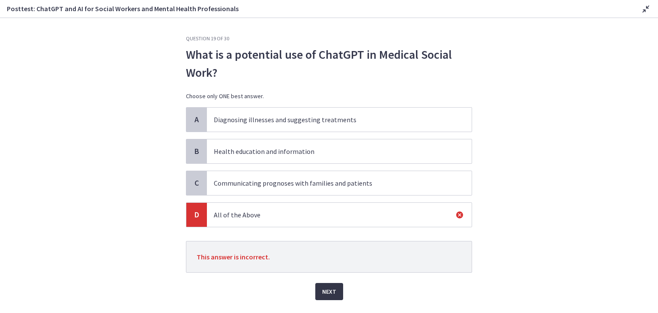
click at [326, 292] on span "Next" at bounding box center [329, 291] width 14 height 10
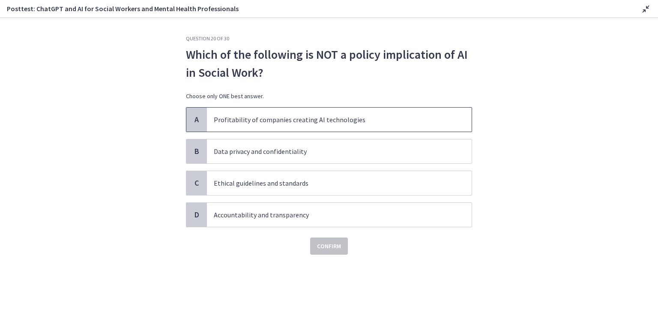
click at [194, 117] on span "A" at bounding box center [197, 119] width 10 height 10
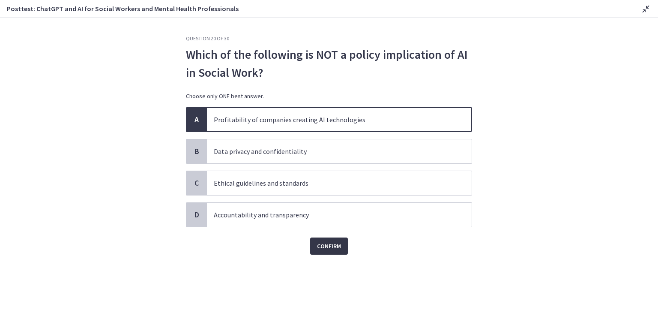
click at [330, 243] on span "Confirm" at bounding box center [329, 246] width 24 height 10
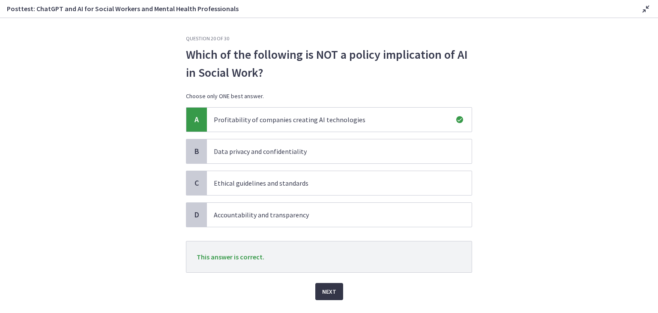
click at [327, 290] on span "Next" at bounding box center [329, 291] width 14 height 10
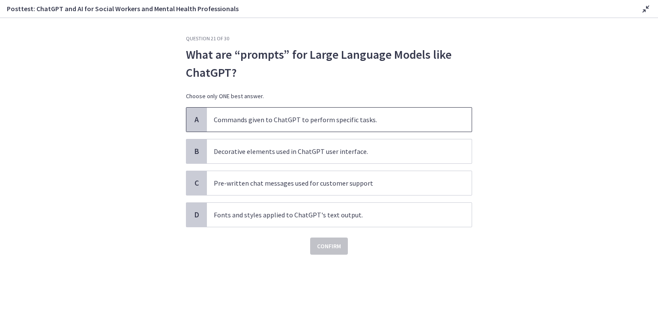
click at [203, 119] on div "A" at bounding box center [196, 120] width 21 height 24
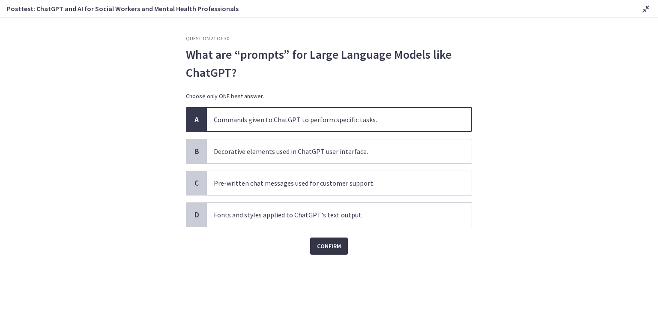
click at [327, 249] on span "Confirm" at bounding box center [329, 246] width 24 height 10
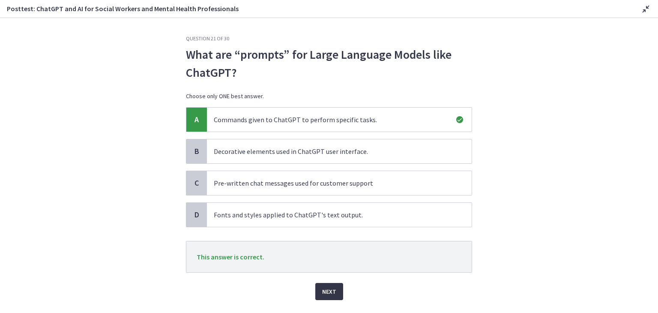
click at [328, 290] on span "Next" at bounding box center [329, 291] width 14 height 10
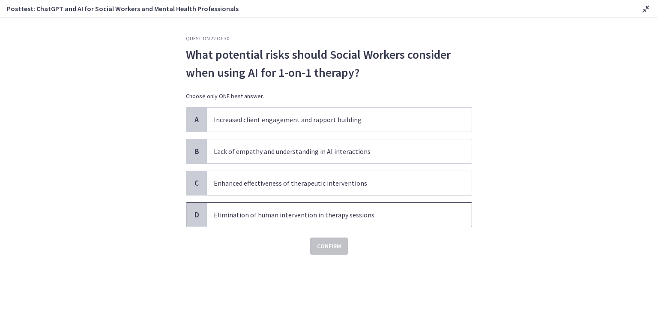
click at [246, 219] on span "Elimination of human intervention in therapy sessions" at bounding box center [339, 215] width 265 height 24
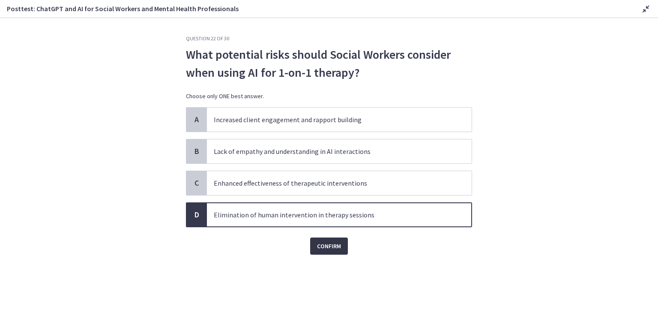
click at [333, 244] on span "Confirm" at bounding box center [329, 246] width 24 height 10
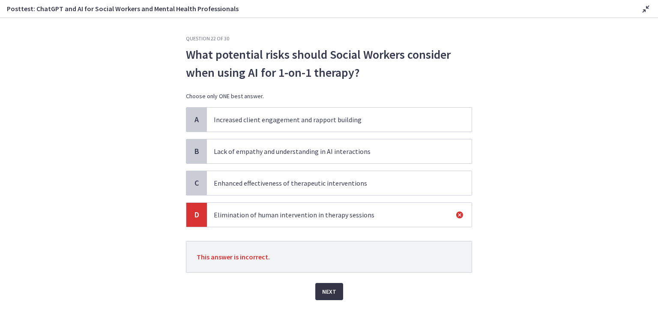
click at [322, 290] on span "Next" at bounding box center [329, 291] width 14 height 10
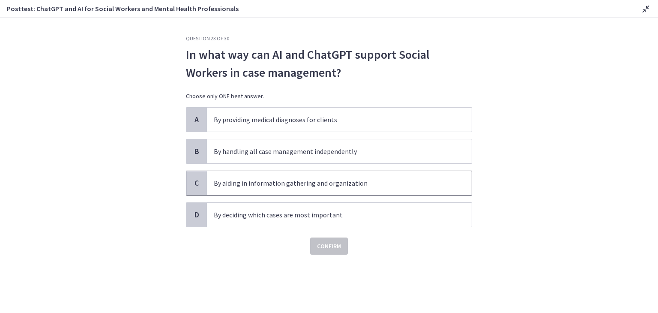
click at [201, 179] on span "C" at bounding box center [197, 183] width 10 height 10
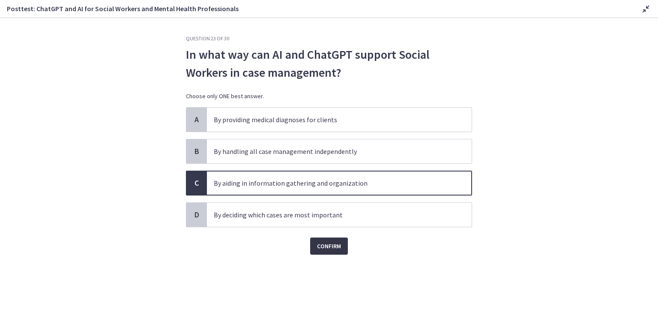
click at [327, 249] on span "Confirm" at bounding box center [329, 246] width 24 height 10
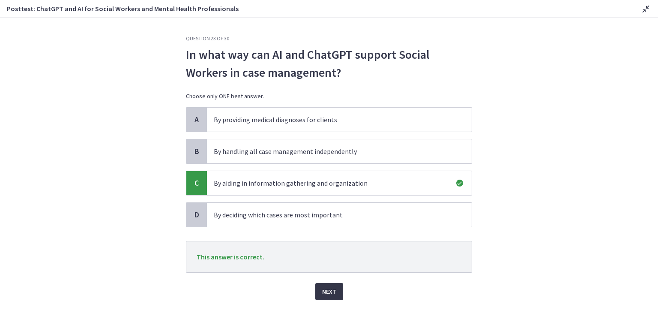
click at [329, 292] on span "Next" at bounding box center [329, 291] width 14 height 10
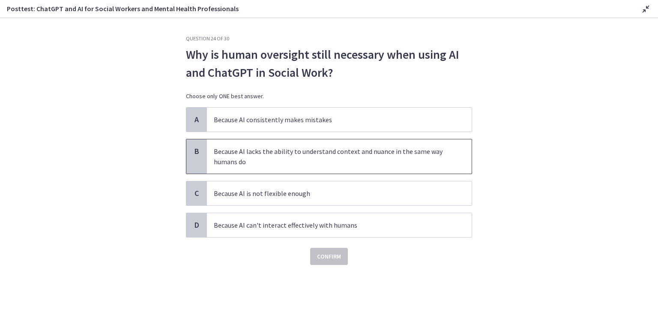
click at [202, 160] on div "B" at bounding box center [196, 156] width 21 height 34
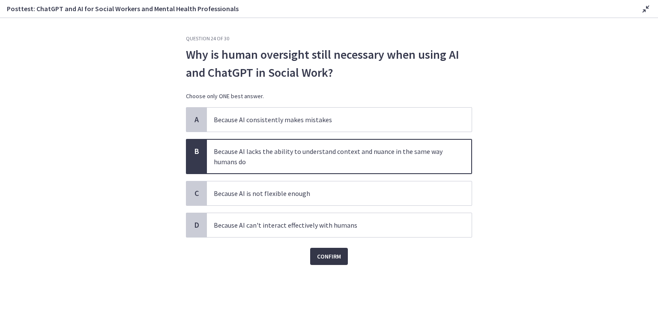
click at [323, 258] on span "Confirm" at bounding box center [329, 256] width 24 height 10
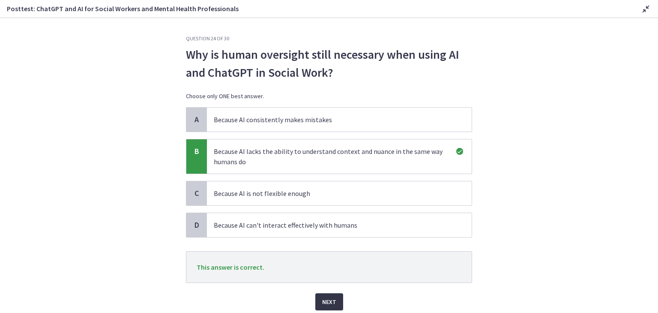
click at [330, 297] on span "Next" at bounding box center [329, 302] width 14 height 10
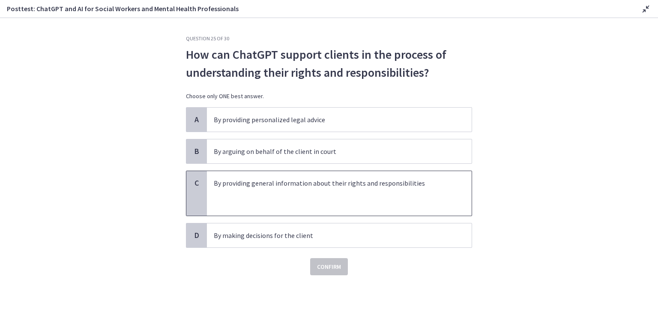
click at [201, 187] on span "C" at bounding box center [197, 183] width 10 height 10
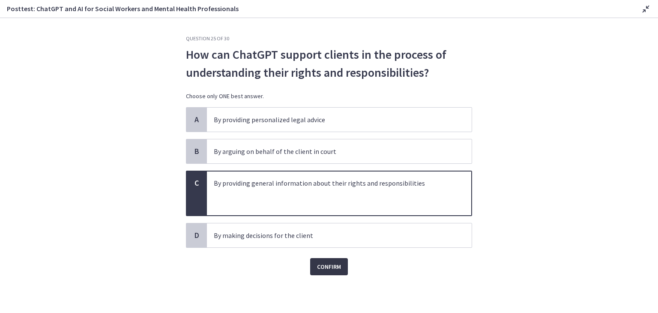
click at [331, 264] on span "Confirm" at bounding box center [329, 266] width 24 height 10
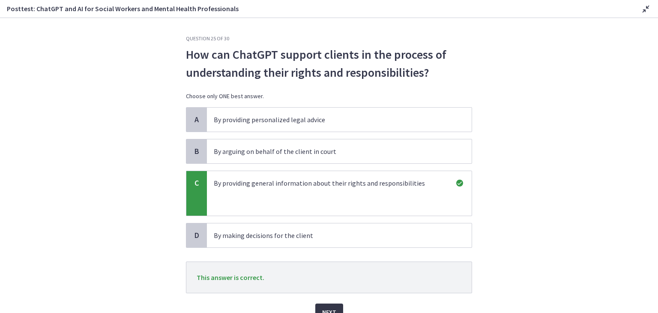
click at [328, 305] on button "Next" at bounding box center [329, 311] width 28 height 17
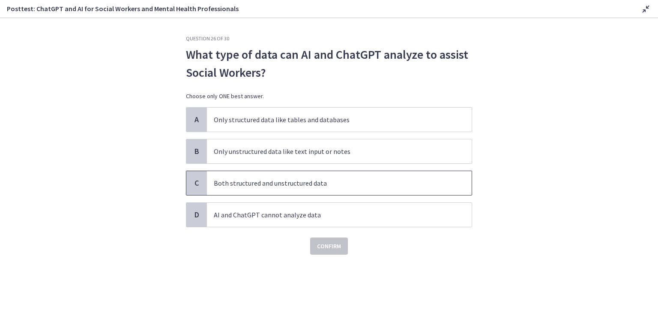
click at [205, 182] on div "C" at bounding box center [196, 183] width 21 height 24
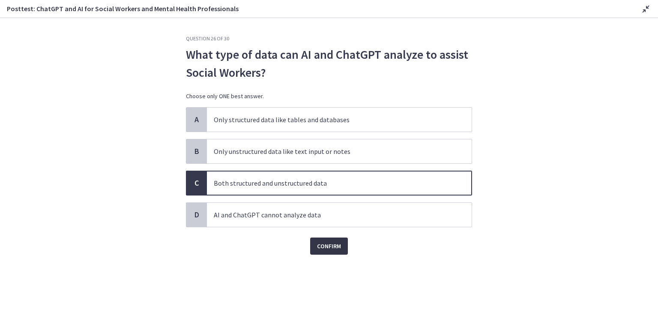
click at [327, 246] on span "Confirm" at bounding box center [329, 246] width 24 height 10
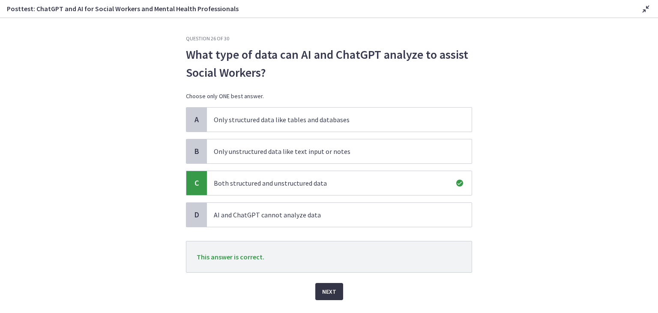
click at [333, 288] on button "Next" at bounding box center [329, 291] width 28 height 17
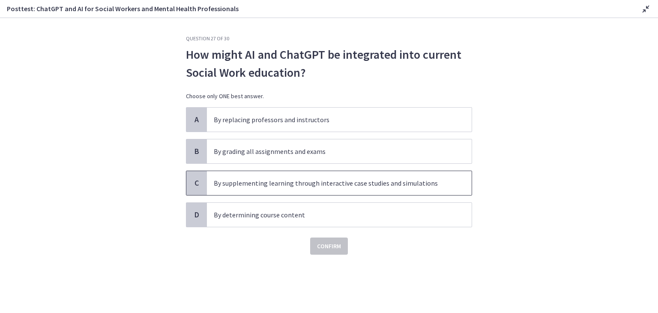
click at [194, 187] on span "C" at bounding box center [197, 183] width 10 height 10
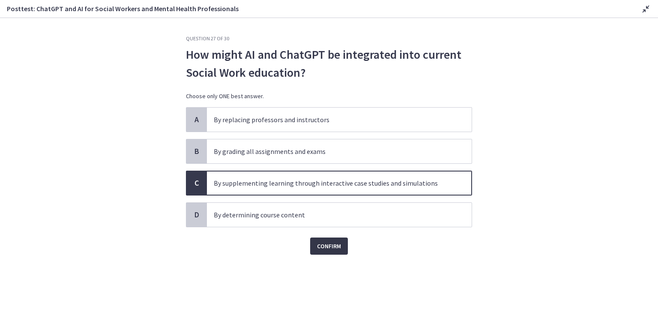
click at [337, 246] on span "Confirm" at bounding box center [329, 246] width 24 height 10
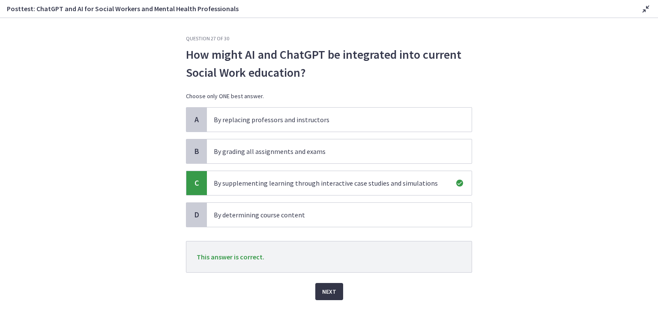
click at [332, 288] on span "Next" at bounding box center [329, 291] width 14 height 10
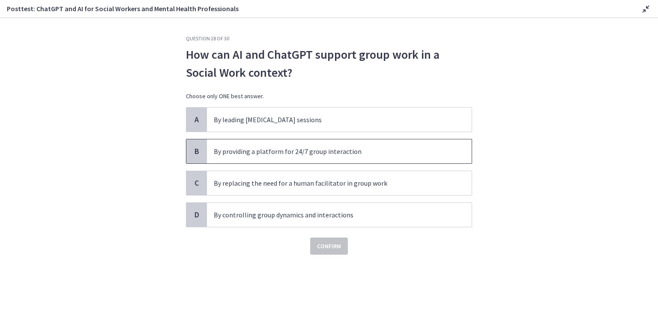
click at [197, 152] on span "B" at bounding box center [197, 151] width 10 height 10
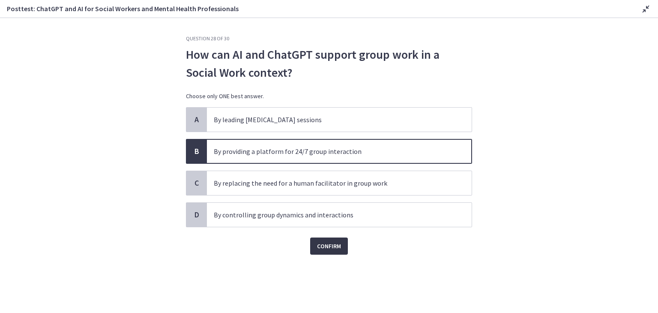
click at [327, 243] on span "Confirm" at bounding box center [329, 246] width 24 height 10
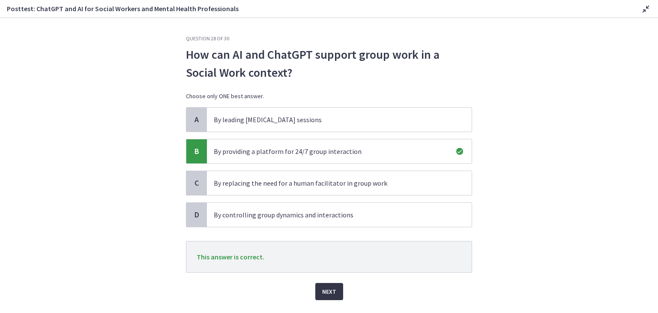
click at [334, 292] on button "Next" at bounding box center [329, 291] width 28 height 17
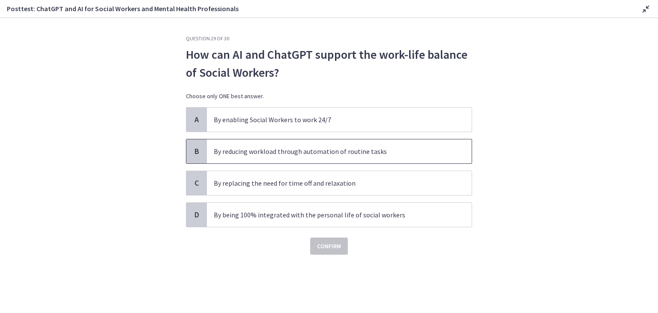
click at [195, 156] on span "B" at bounding box center [197, 151] width 10 height 10
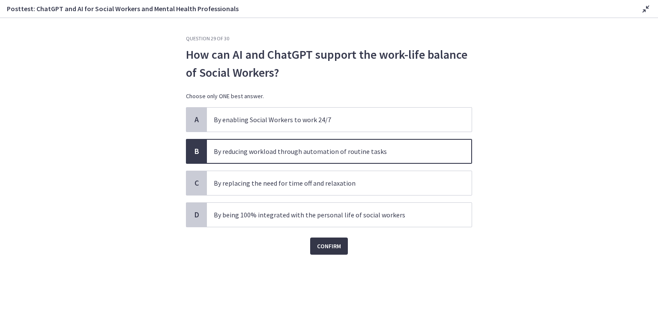
click at [325, 245] on span "Confirm" at bounding box center [329, 246] width 24 height 10
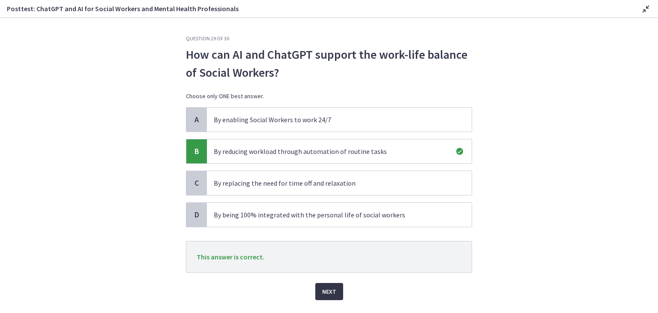
click at [329, 290] on span "Next" at bounding box center [329, 291] width 14 height 10
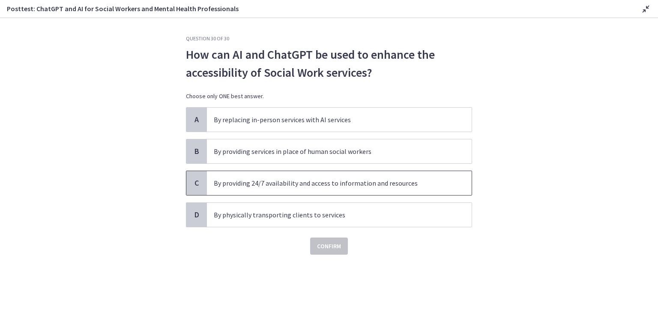
click at [199, 183] on span "C" at bounding box center [197, 183] width 10 height 10
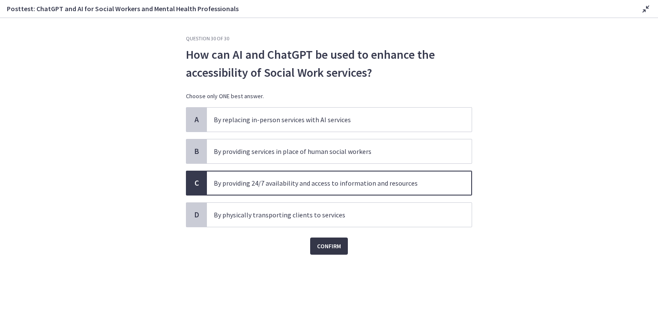
click at [324, 247] on span "Confirm" at bounding box center [329, 246] width 24 height 10
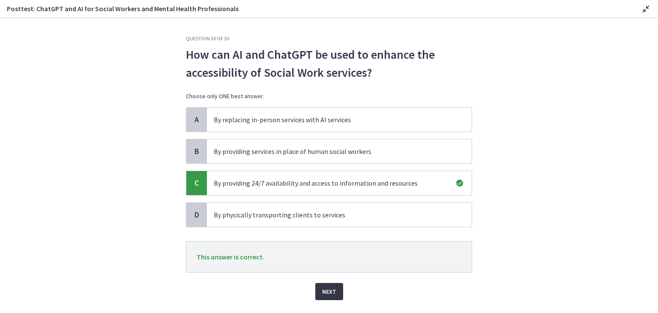
click at [334, 289] on button "Next" at bounding box center [329, 291] width 28 height 17
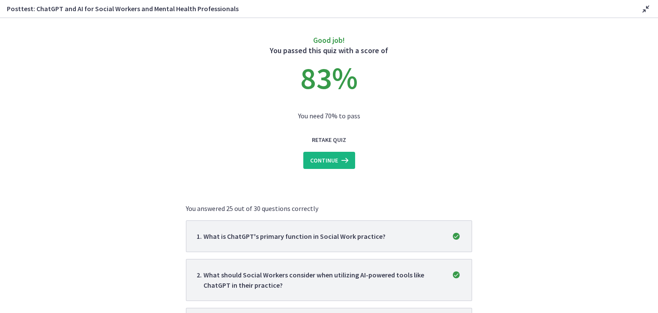
click at [324, 161] on span "Continue" at bounding box center [324, 160] width 28 height 10
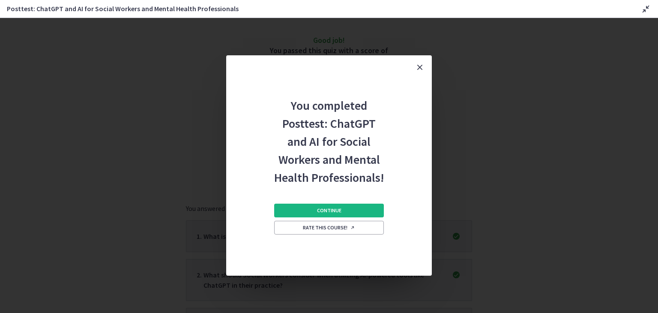
click at [344, 210] on button "Continue" at bounding box center [329, 211] width 110 height 14
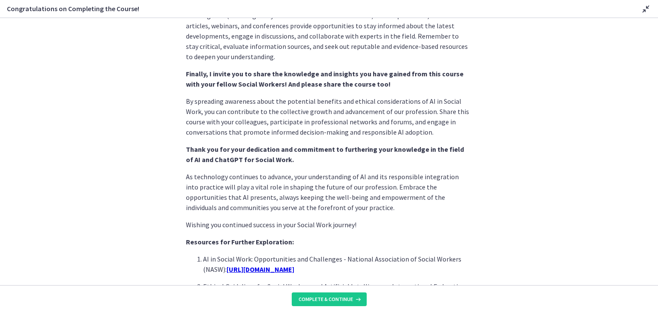
scroll to position [645, 0]
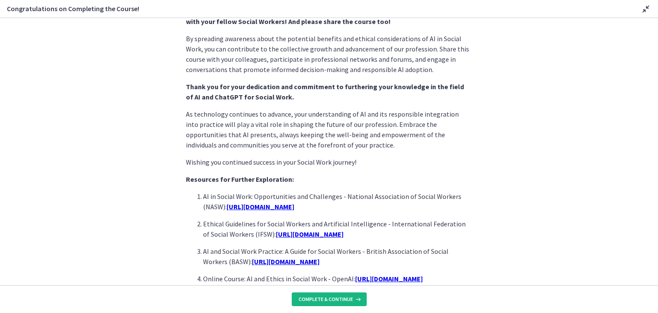
click at [341, 296] on span "Complete & continue" at bounding box center [326, 299] width 54 height 7
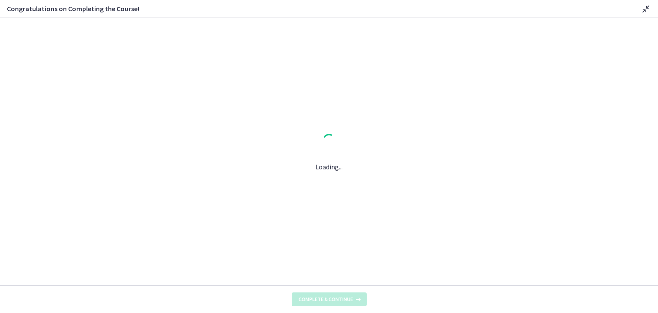
scroll to position [0, 0]
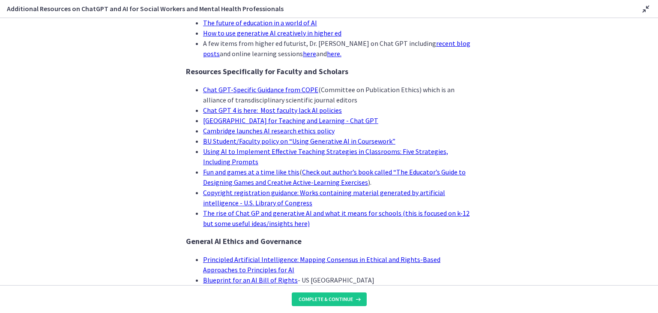
scroll to position [696, 0]
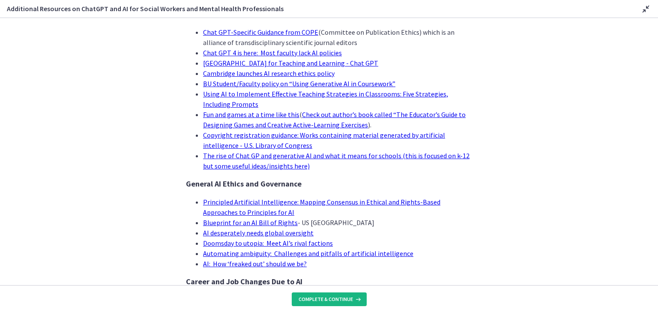
click at [336, 300] on span "Complete & continue" at bounding box center [326, 299] width 54 height 7
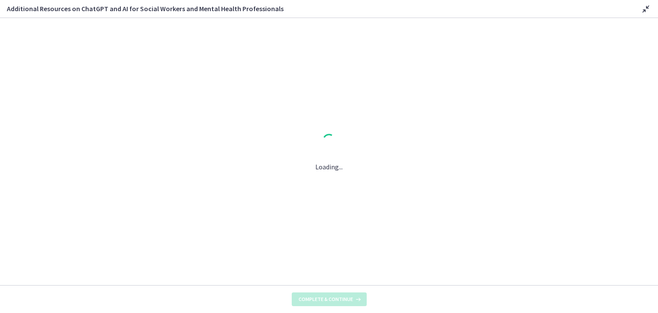
scroll to position [0, 0]
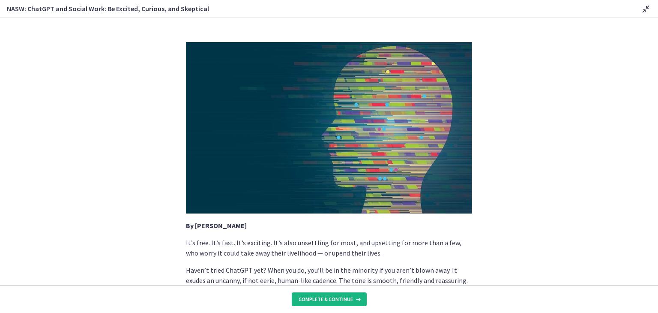
click at [336, 300] on span "Complete & continue" at bounding box center [326, 299] width 54 height 7
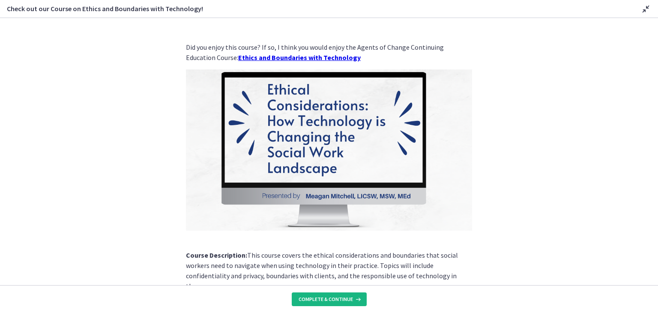
click at [336, 300] on span "Complete & continue" at bounding box center [326, 299] width 54 height 7
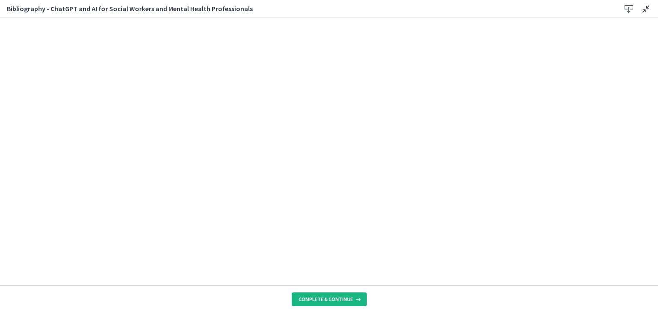
click at [336, 301] on span "Complete & continue" at bounding box center [326, 299] width 54 height 7
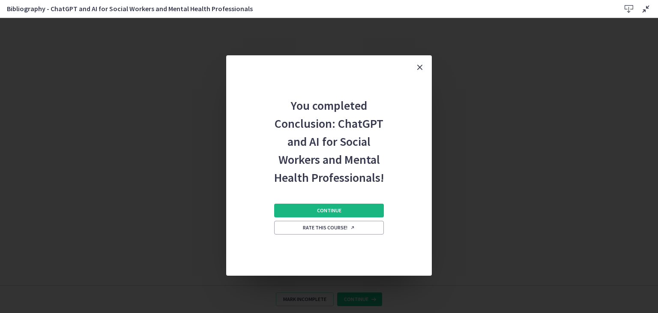
click at [340, 214] on button "Continue" at bounding box center [329, 211] width 110 height 14
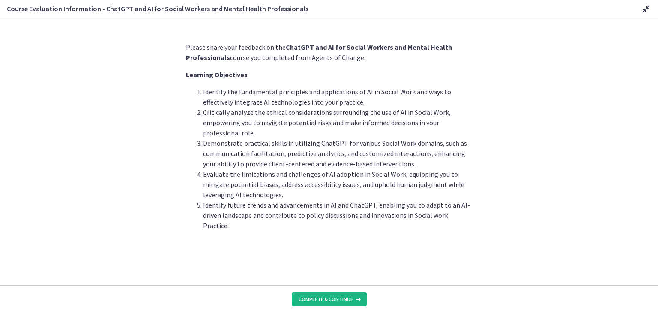
click at [311, 302] on span "Complete & continue" at bounding box center [326, 299] width 54 height 7
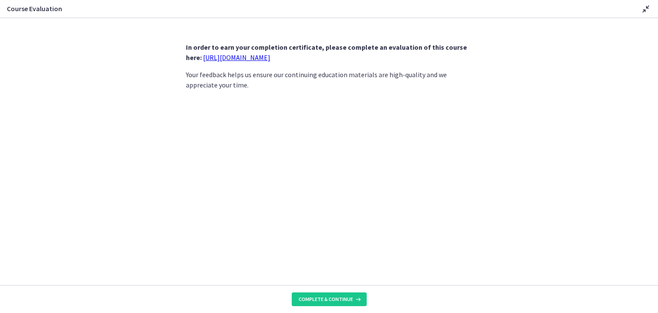
click at [270, 57] on link "https://forms.gle/jm1zbfhChZ2exBv78" at bounding box center [236, 57] width 67 height 9
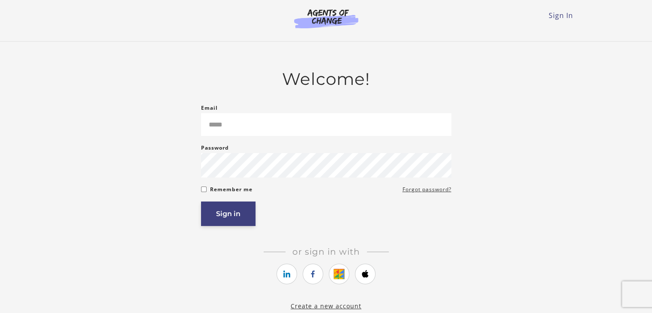
type input "*****"
click at [229, 220] on button "Sign in" at bounding box center [228, 213] width 54 height 24
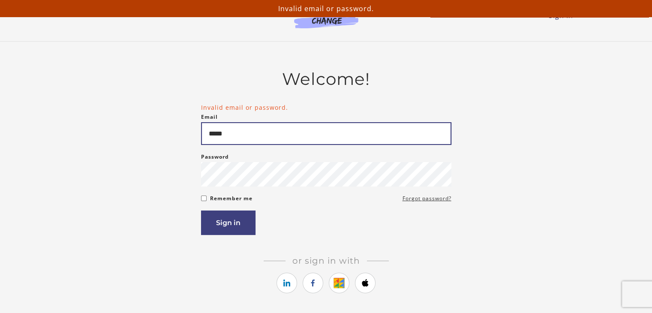
click at [252, 138] on input "*****" at bounding box center [326, 133] width 250 height 23
type input "*"
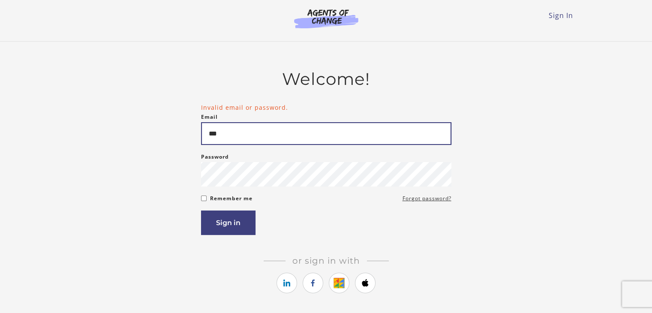
type input "**********"
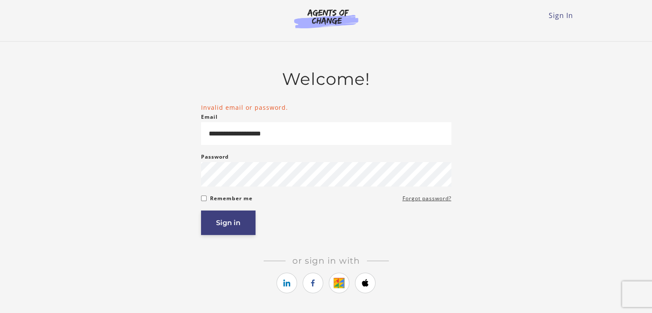
click at [245, 222] on button "Sign in" at bounding box center [228, 222] width 54 height 24
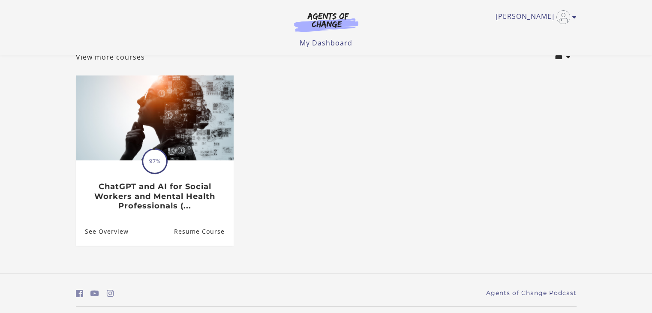
scroll to position [74, 0]
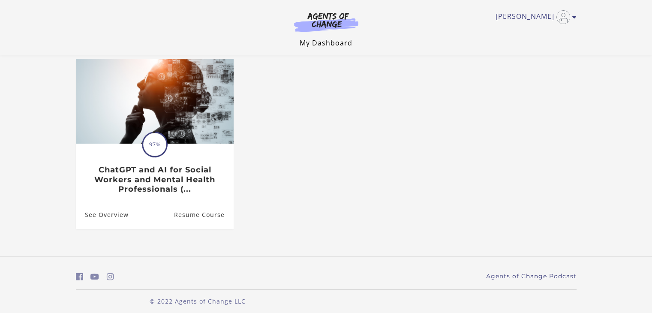
click at [339, 44] on link "My Dashboard" at bounding box center [326, 42] width 53 height 9
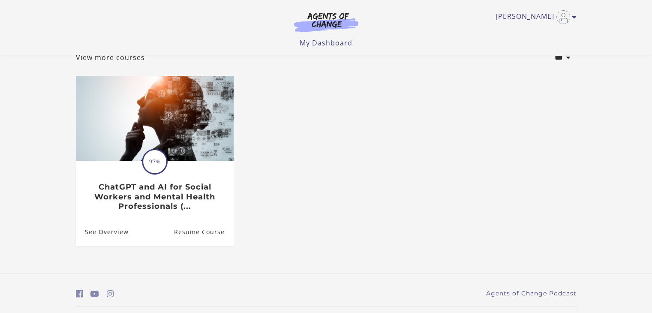
scroll to position [81, 0]
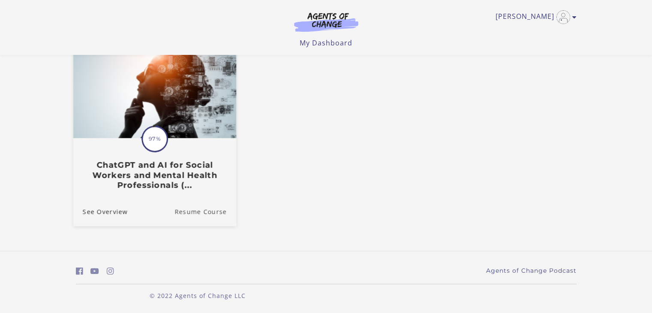
click at [207, 211] on link "Resume Course" at bounding box center [205, 211] width 62 height 29
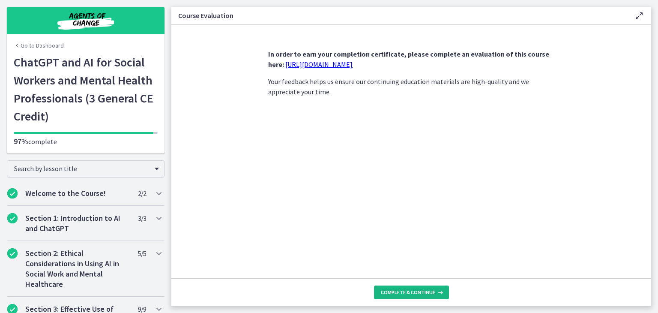
click at [393, 294] on span "Complete & continue" at bounding box center [408, 292] width 54 height 7
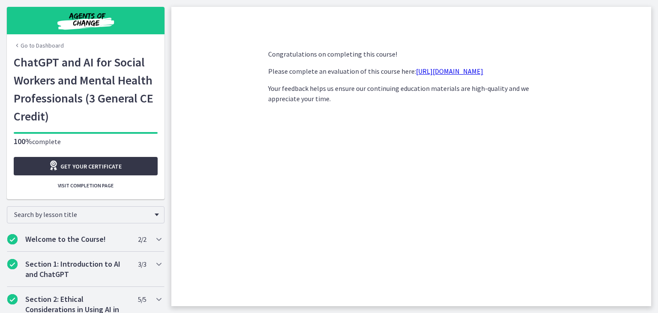
click at [115, 166] on span "Get your certificate" at bounding box center [90, 166] width 61 height 10
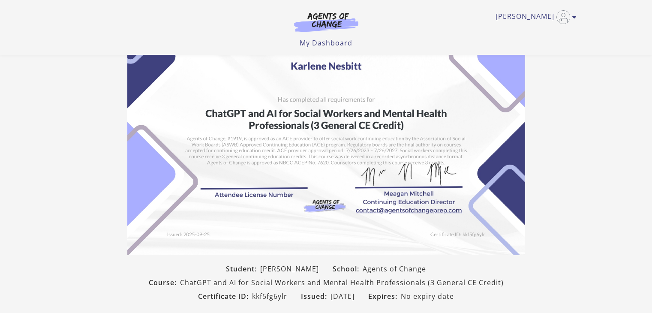
scroll to position [7, 0]
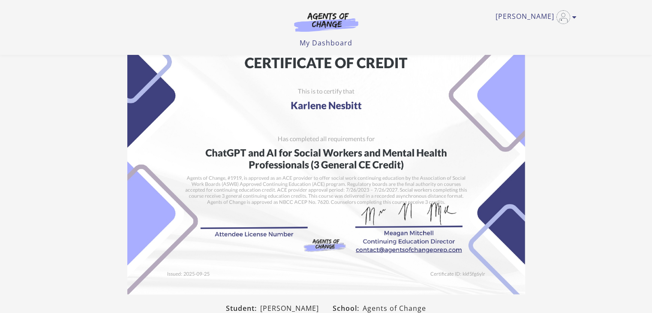
click at [288, 218] on img at bounding box center [326, 154] width 398 height 281
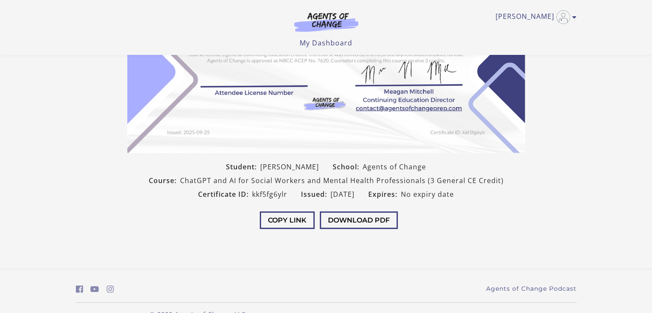
scroll to position [166, 0]
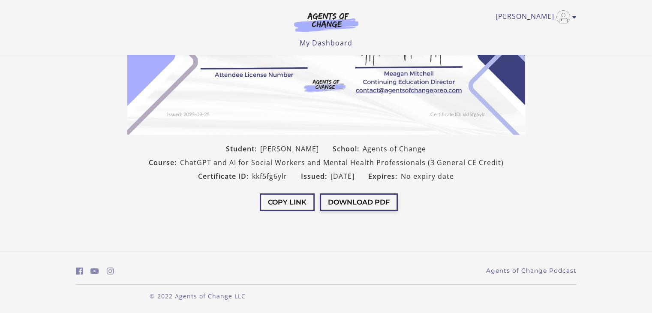
click at [372, 201] on button "Download PDF" at bounding box center [359, 202] width 78 height 18
click at [303, 201] on button "Copy Link" at bounding box center [287, 202] width 55 height 18
click at [355, 201] on button "Download PDF" at bounding box center [353, 202] width 78 height 18
